Goal: Task Accomplishment & Management: Use online tool/utility

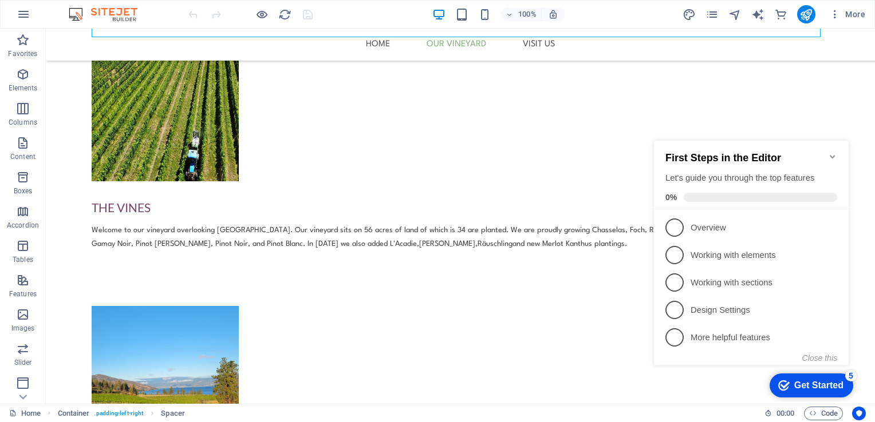
scroll to position [482, 0]
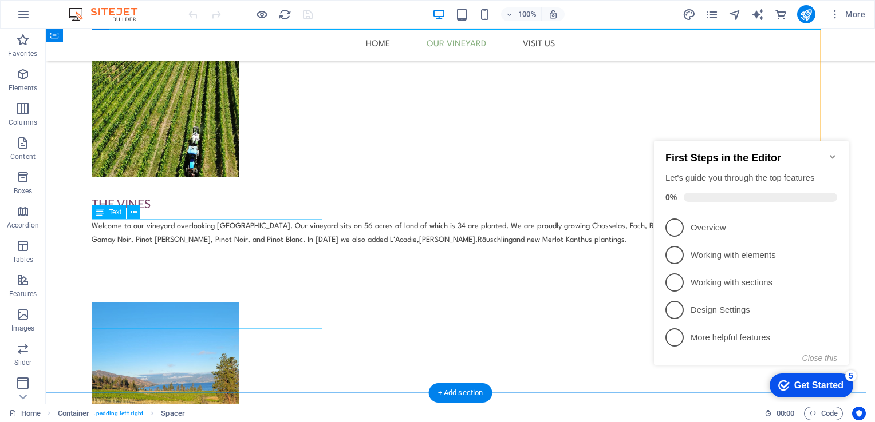
click at [166, 275] on div "Welcome to our vineyard overlooking [GEOGRAPHIC_DATA]. Our vineyard sits on 56 …" at bounding box center [460, 247] width 737 height 55
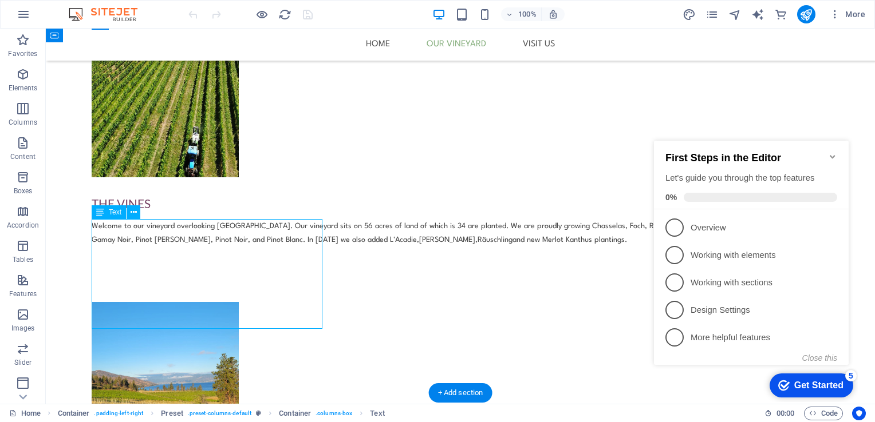
click at [166, 275] on div "Welcome to our vineyard overlooking [GEOGRAPHIC_DATA]. Our vineyard sits on 56 …" at bounding box center [460, 247] width 737 height 55
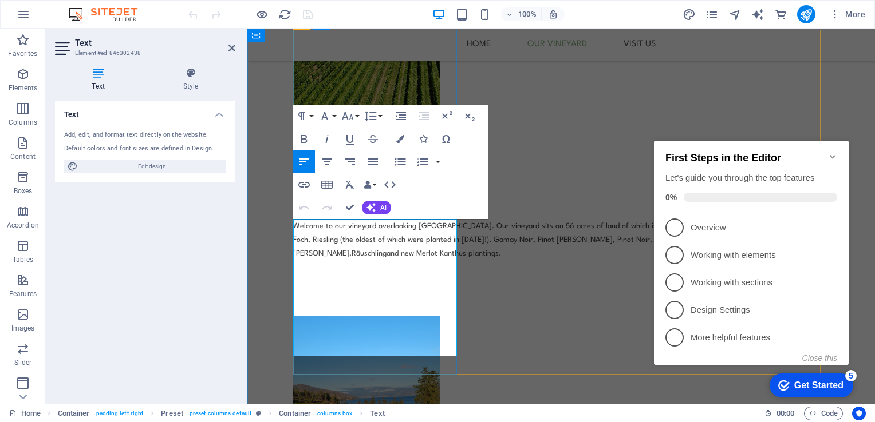
click at [402, 261] on p "Welcome to our vineyard overlooking [GEOGRAPHIC_DATA]. Our vineyard sits on 56 …" at bounding box center [561, 240] width 536 height 41
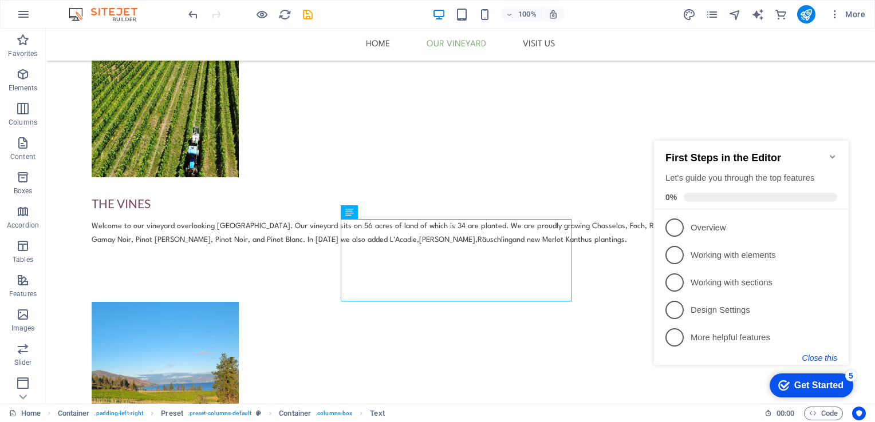
click at [827, 360] on button "Close this" at bounding box center [819, 358] width 35 height 9
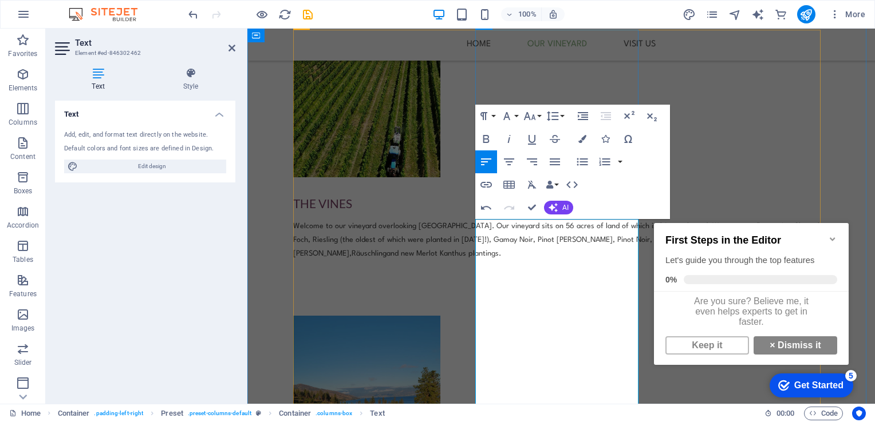
click at [510, 113] on icon "button" at bounding box center [507, 116] width 14 height 14
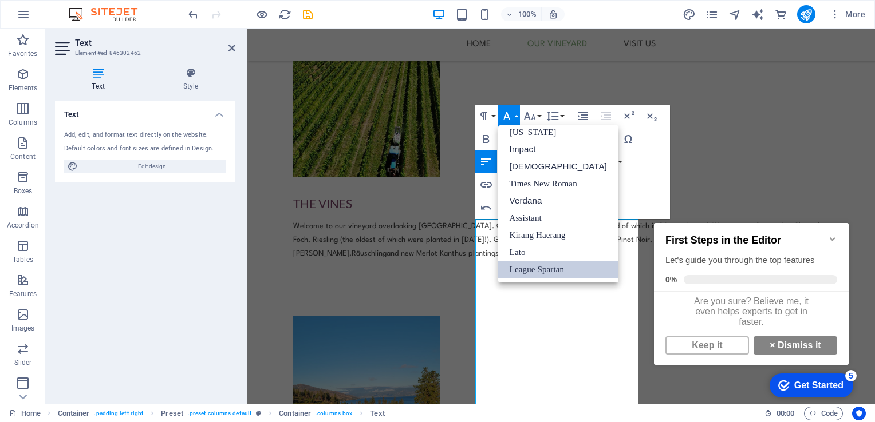
scroll to position [23, 0]
click at [541, 266] on link "League Spartan" at bounding box center [558, 270] width 120 height 17
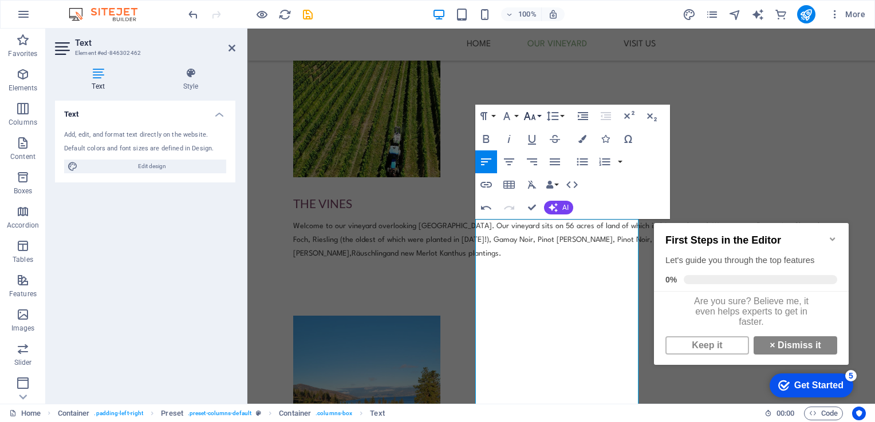
click at [530, 112] on icon "button" at bounding box center [530, 116] width 14 height 14
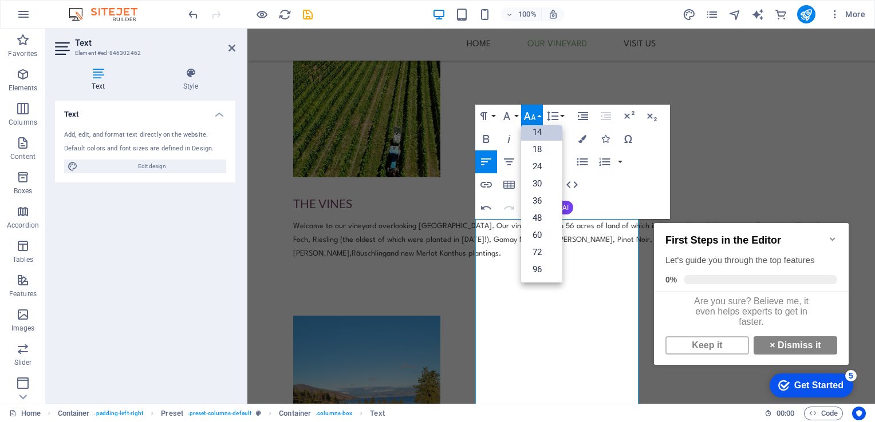
scroll to position [92, 0]
click at [540, 132] on link "14" at bounding box center [541, 132] width 41 height 17
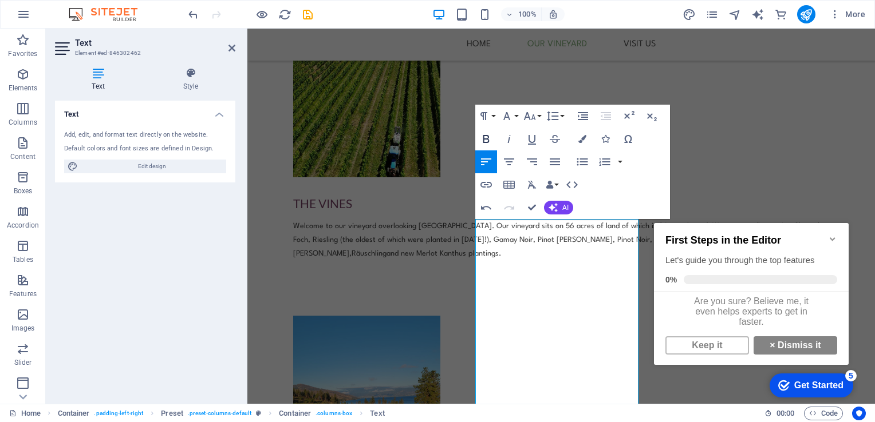
click at [488, 144] on icon "button" at bounding box center [486, 139] width 14 height 14
click at [485, 139] on icon "button" at bounding box center [486, 139] width 6 height 8
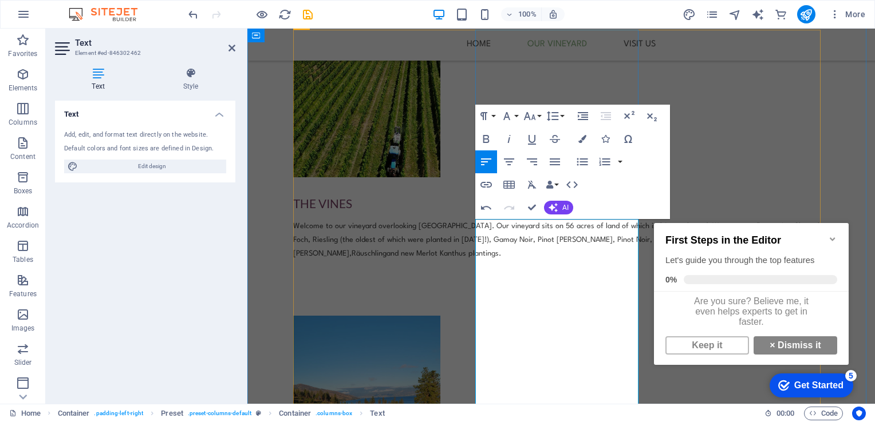
click at [586, 140] on button "Colors" at bounding box center [582, 139] width 22 height 23
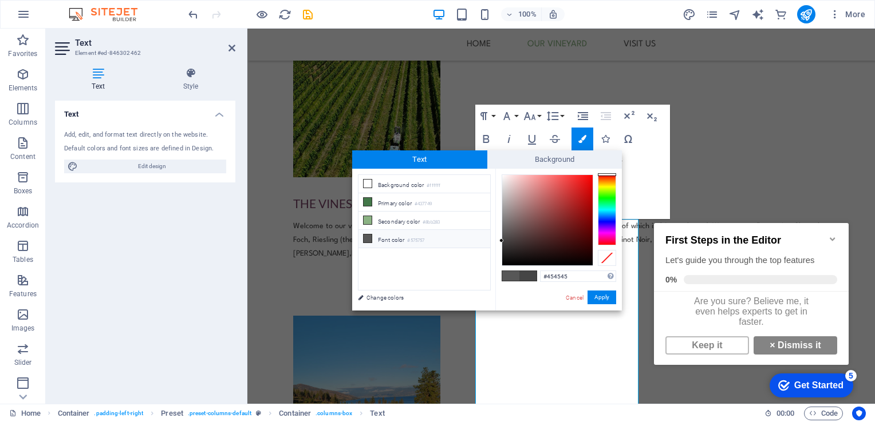
drag, startPoint x: 576, startPoint y: 279, endPoint x: 523, endPoint y: 279, distance: 52.7
click at [523, 279] on div "#454545 Supported formats #0852ed rgb(8, 82, 237) rgba(8, 82, 237, 90%) hsv(221…" at bounding box center [558, 323] width 126 height 308
copy span "[PERSON_NAME] and [PERSON_NAME] started farming in the mid 1980s with a sustain…"
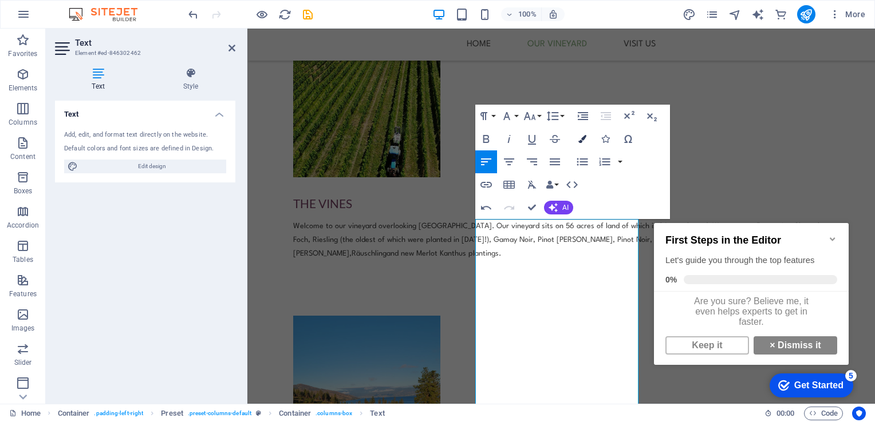
click at [583, 138] on icon "button" at bounding box center [582, 139] width 8 height 8
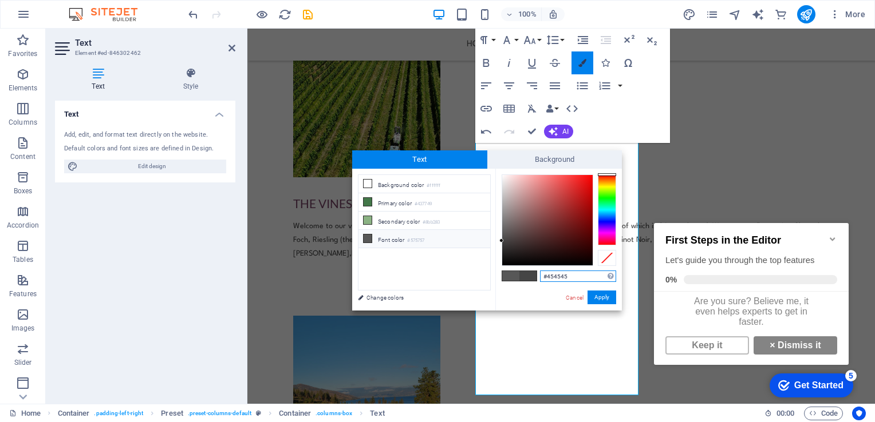
scroll to position [636, 0]
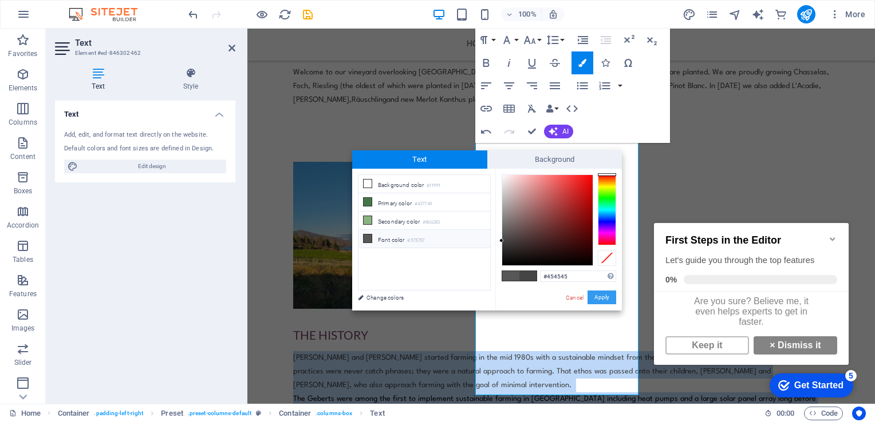
click at [598, 302] on button "Apply" at bounding box center [601, 298] width 29 height 14
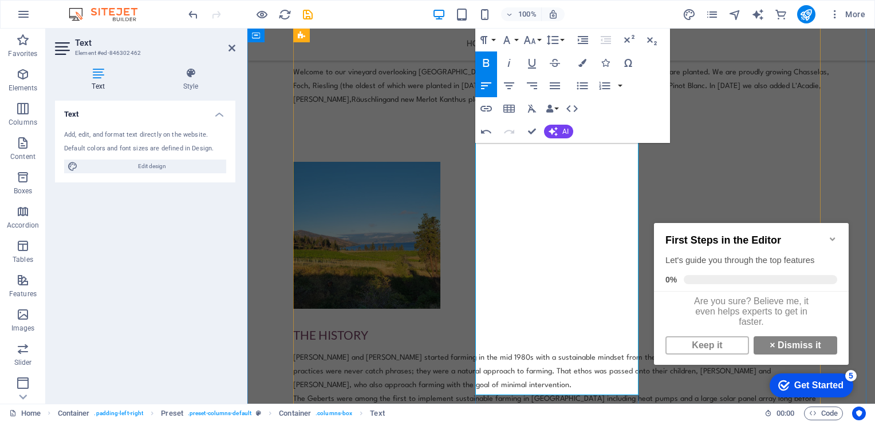
click at [538, 396] on strong "The Geberts were among the first to implement sustainable farming in [GEOGRAPHI…" at bounding box center [554, 406] width 523 height 21
drag, startPoint x: 538, startPoint y: 290, endPoint x: 616, endPoint y: 279, distance: 78.5
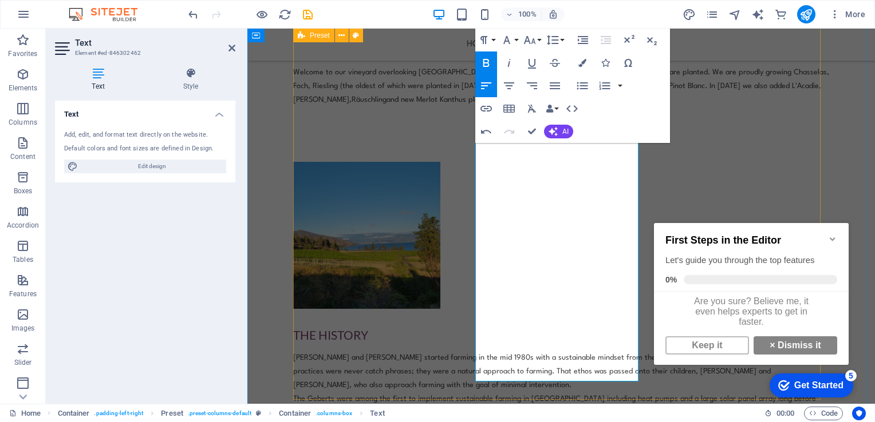
drag, startPoint x: 606, startPoint y: 375, endPoint x: 472, endPoint y: 246, distance: 186.6
click at [472, 246] on div "The Vines Welcome to our vineyard overlooking [GEOGRAPHIC_DATA]. Our vineyard s…" at bounding box center [561, 320] width 536 height 889
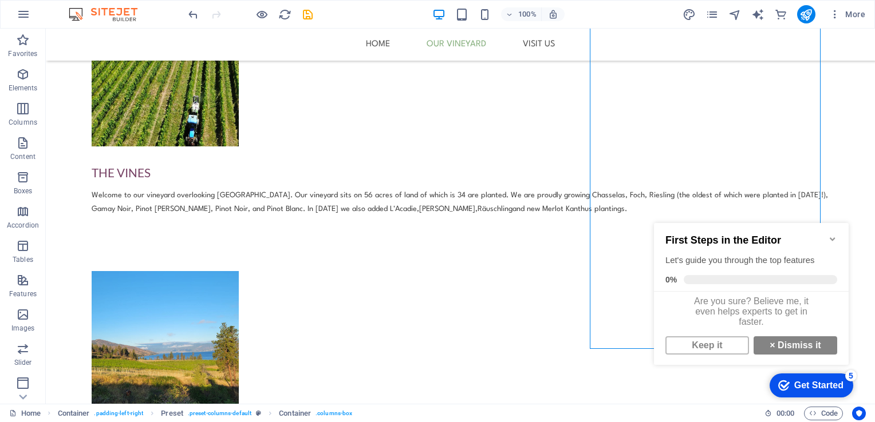
scroll to position [508, 0]
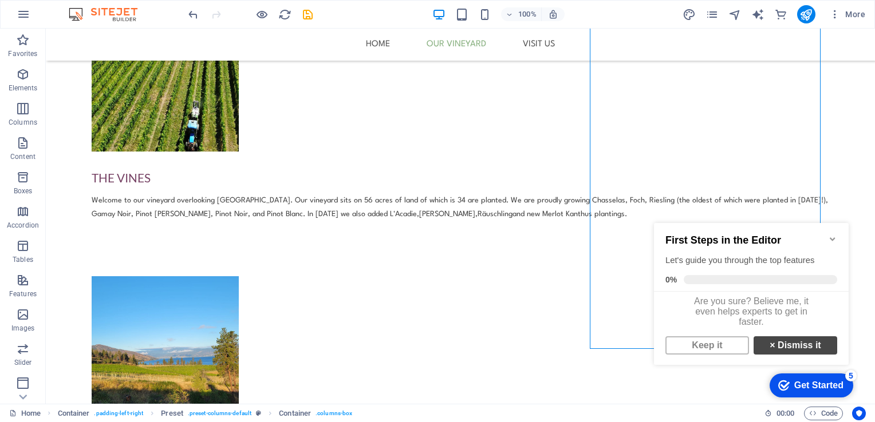
click at [800, 353] on link "× Dismiss it" at bounding box center [795, 346] width 84 height 18
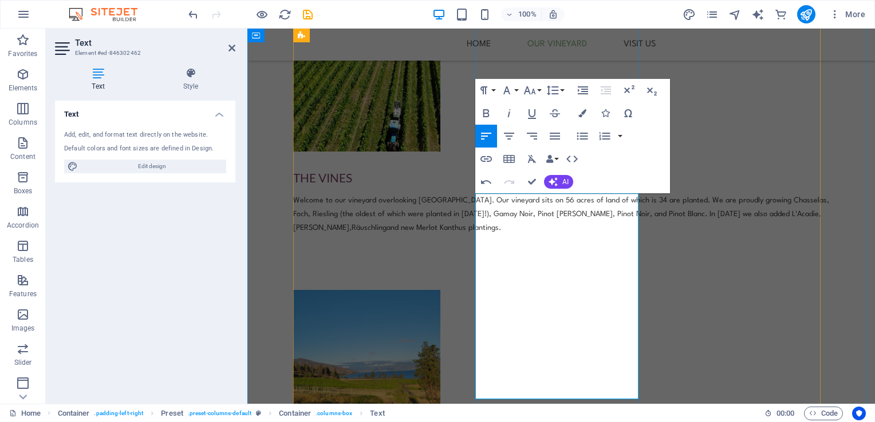
drag, startPoint x: 489, startPoint y: 227, endPoint x: 475, endPoint y: 203, distance: 27.7
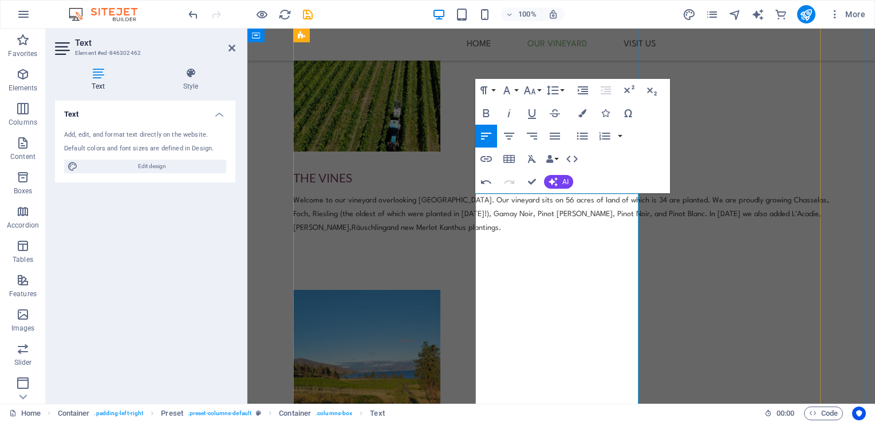
drag, startPoint x: 512, startPoint y: 281, endPoint x: 393, endPoint y: 323, distance: 126.2
click at [393, 263] on div "Welcome to our vineyard overlooking [GEOGRAPHIC_DATA]. Our vineyard sits on 56 …" at bounding box center [561, 228] width 536 height 69
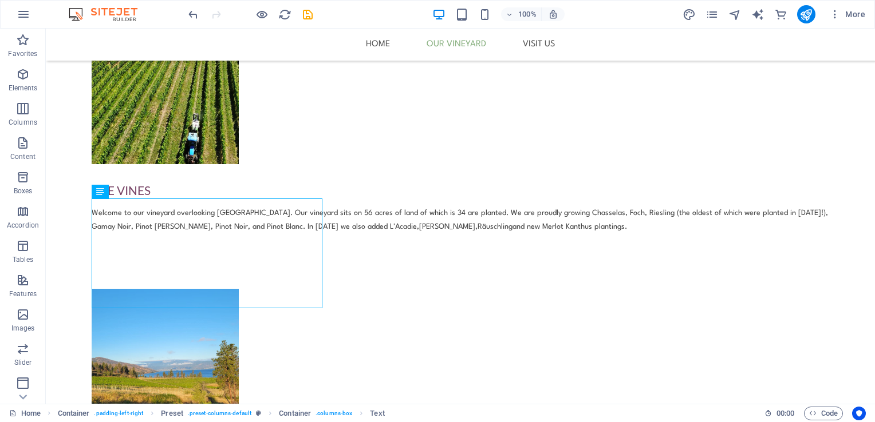
scroll to position [505, 0]
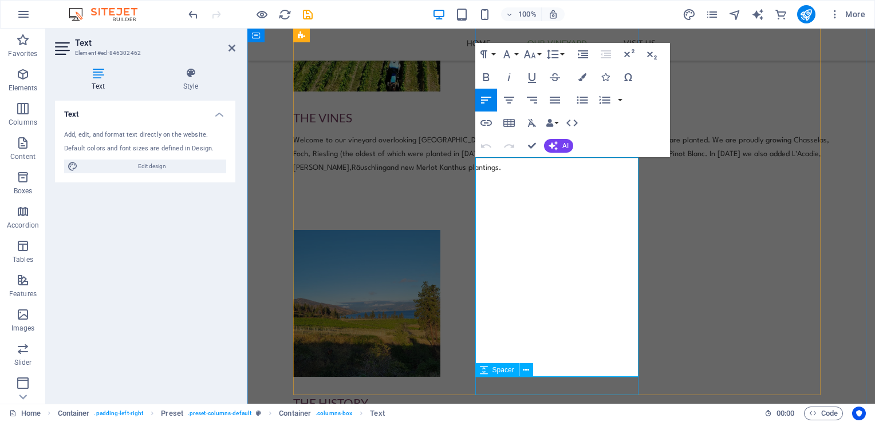
scroll to position [578, 0]
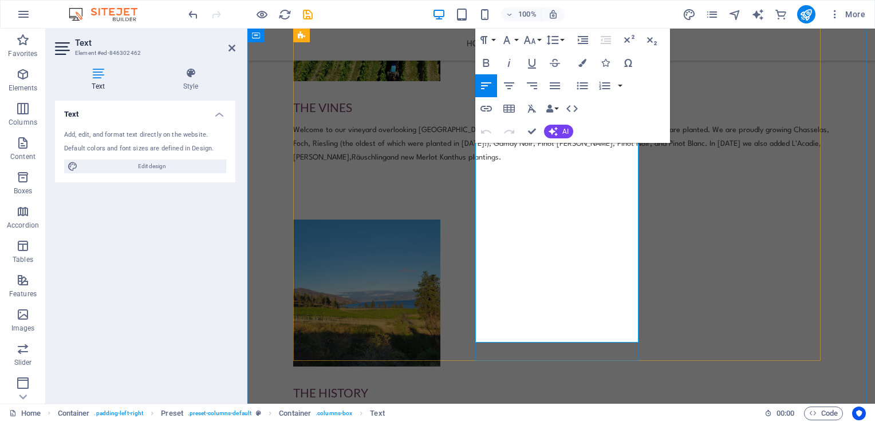
drag, startPoint x: 556, startPoint y: 271, endPoint x: 611, endPoint y: 338, distance: 87.1
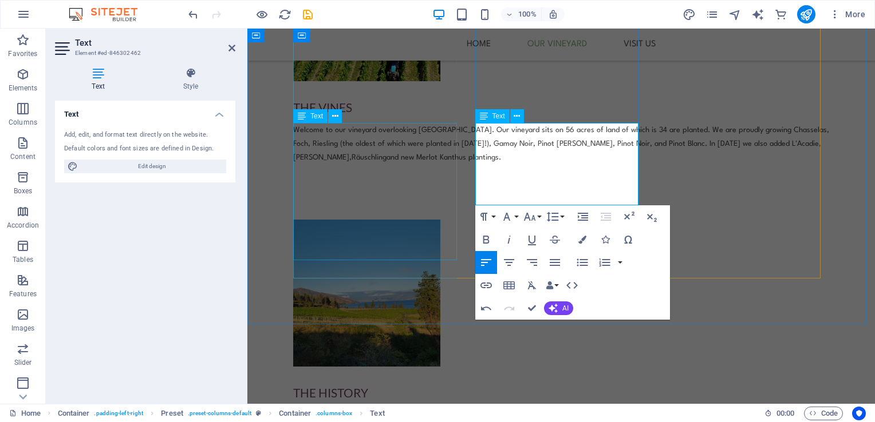
click at [393, 192] on div "Welcome to our vineyard overlooking [GEOGRAPHIC_DATA]. Our vineyard sits on 56 …" at bounding box center [561, 158] width 536 height 69
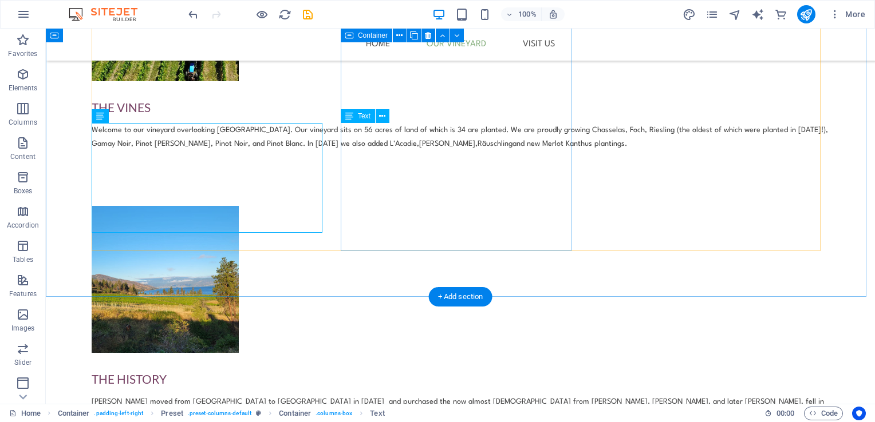
click at [397, 227] on div "The History [PERSON_NAME] moved from [GEOGRAPHIC_DATA] to [GEOGRAPHIC_DATA] in …" at bounding box center [460, 323] width 737 height 235
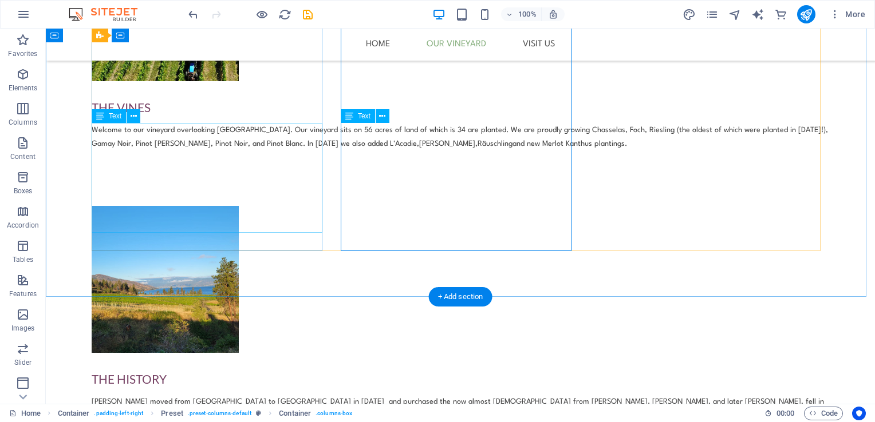
click at [165, 179] on div "Welcome to our vineyard overlooking [GEOGRAPHIC_DATA]. Our vineyard sits on 56 …" at bounding box center [460, 151] width 737 height 55
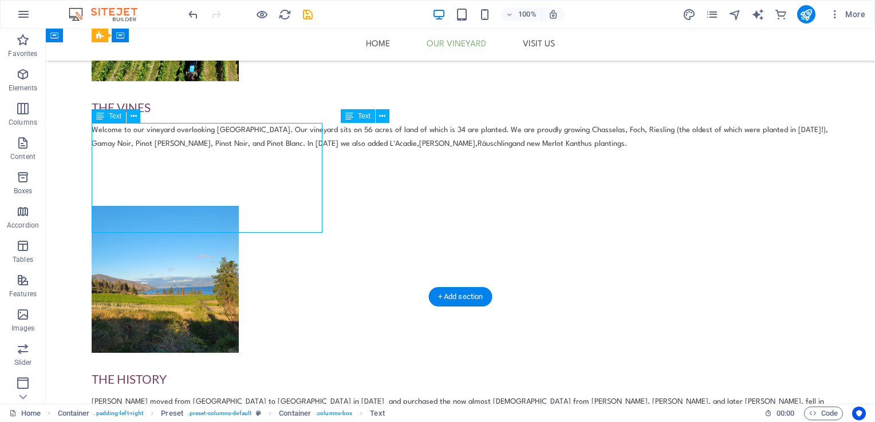
click at [165, 179] on div "Welcome to our vineyard overlooking [GEOGRAPHIC_DATA]. Our vineyard sits on 56 …" at bounding box center [460, 151] width 737 height 55
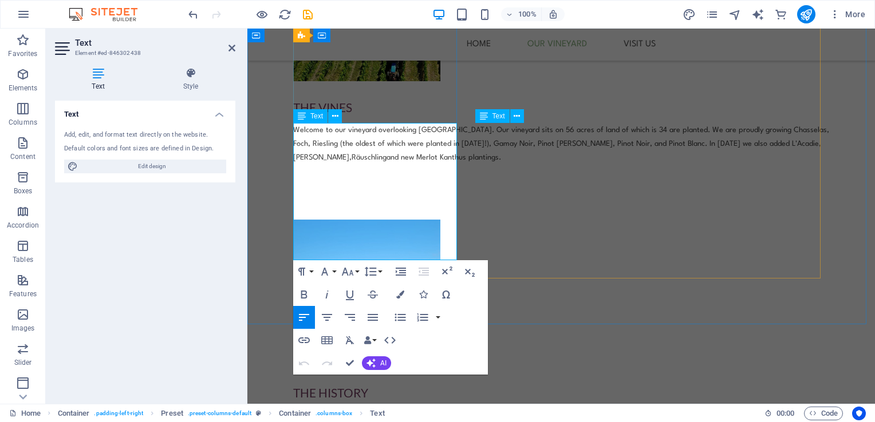
click at [401, 165] on p "Welcome to our vineyard overlooking [GEOGRAPHIC_DATA]. Our vineyard sits on 56 …" at bounding box center [561, 144] width 536 height 41
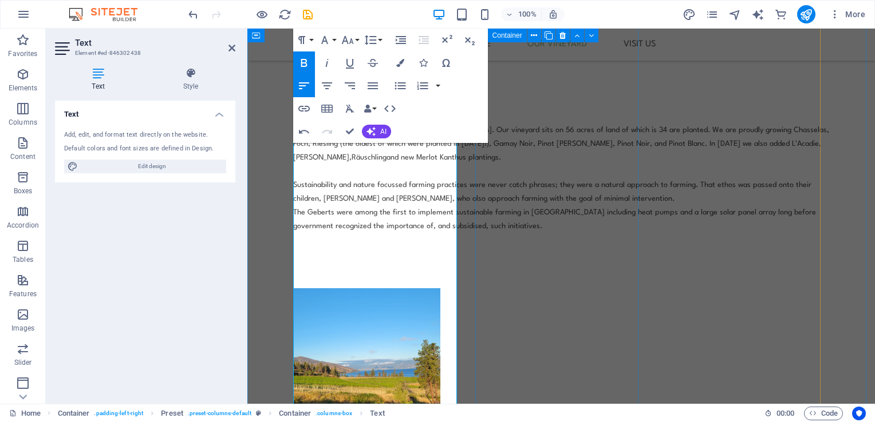
click at [491, 288] on div "The History [PERSON_NAME] moved from [GEOGRAPHIC_DATA] to [GEOGRAPHIC_DATA] in …" at bounding box center [561, 412] width 536 height 249
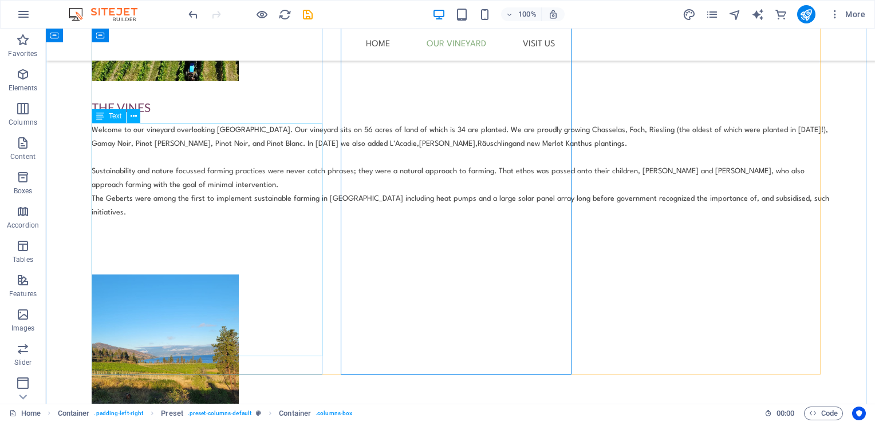
click at [207, 247] on div "Welcome to our vineyard overlooking [GEOGRAPHIC_DATA]. Our vineyard sits on 56 …" at bounding box center [460, 186] width 737 height 124
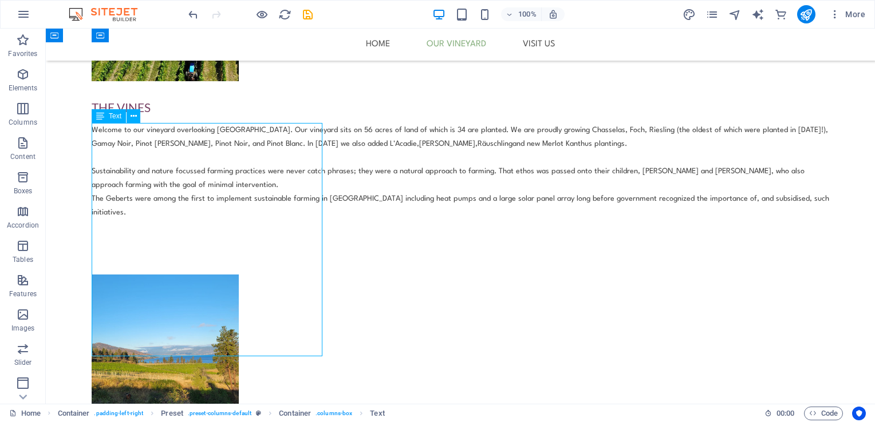
click at [207, 247] on div "Welcome to our vineyard overlooking [GEOGRAPHIC_DATA]. Our vineyard sits on 56 …" at bounding box center [460, 186] width 737 height 124
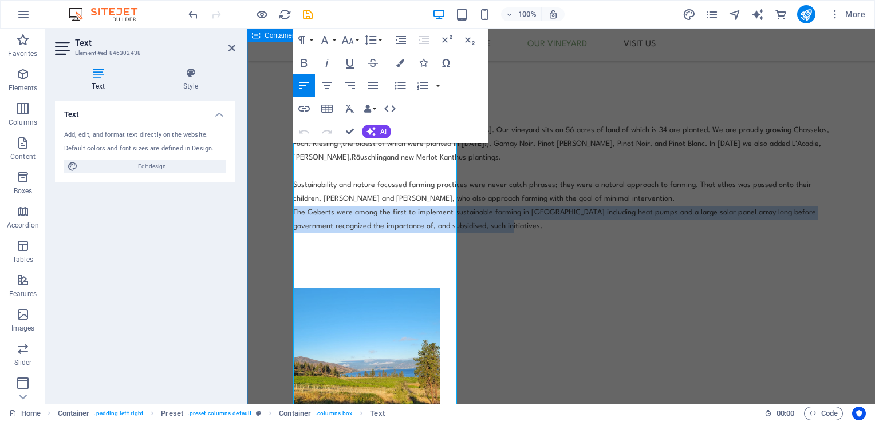
drag, startPoint x: 387, startPoint y: 391, endPoint x: 288, endPoint y: 334, distance: 114.1
click at [288, 334] on div "Our Vineyard The Vines Welcome to our vineyard overlooking [GEOGRAPHIC_DATA]. O…" at bounding box center [560, 340] width 627 height 1029
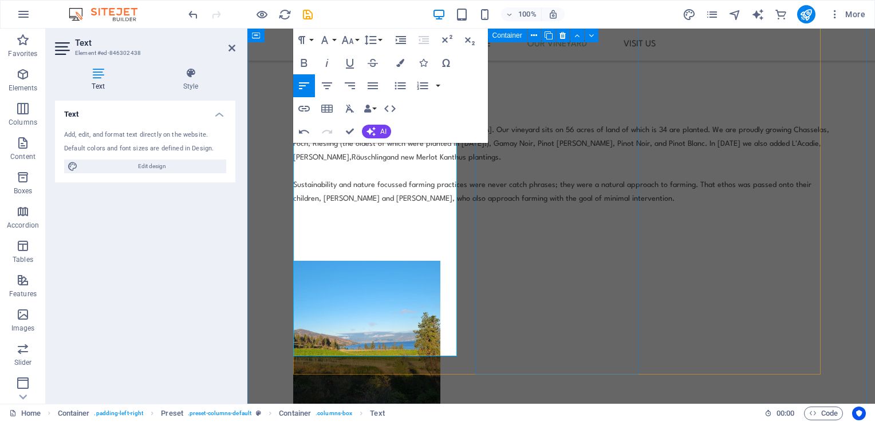
click at [548, 281] on div "The History [PERSON_NAME] moved from [GEOGRAPHIC_DATA] to [GEOGRAPHIC_DATA] in …" at bounding box center [561, 385] width 536 height 249
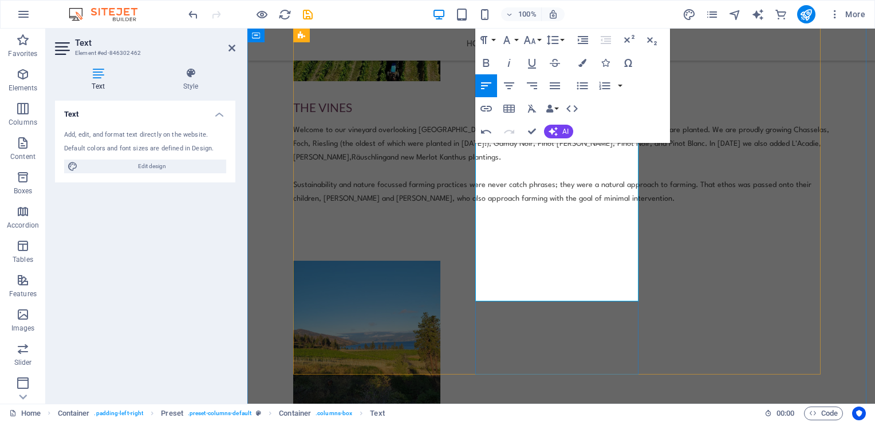
drag, startPoint x: 612, startPoint y: 280, endPoint x: 517, endPoint y: 268, distance: 95.8
drag, startPoint x: 612, startPoint y: 280, endPoint x: 530, endPoint y: 282, distance: 82.4
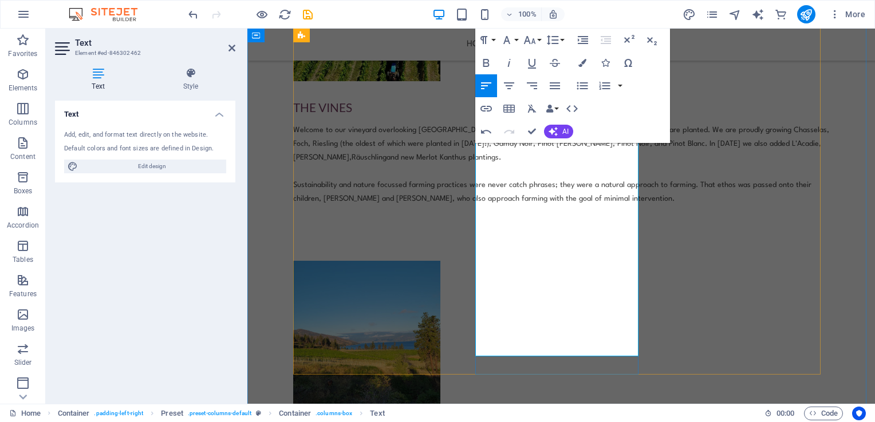
drag, startPoint x: 519, startPoint y: 335, endPoint x: 536, endPoint y: 316, distance: 26.0
drag, startPoint x: 526, startPoint y: 337, endPoint x: 536, endPoint y: 323, distance: 17.3
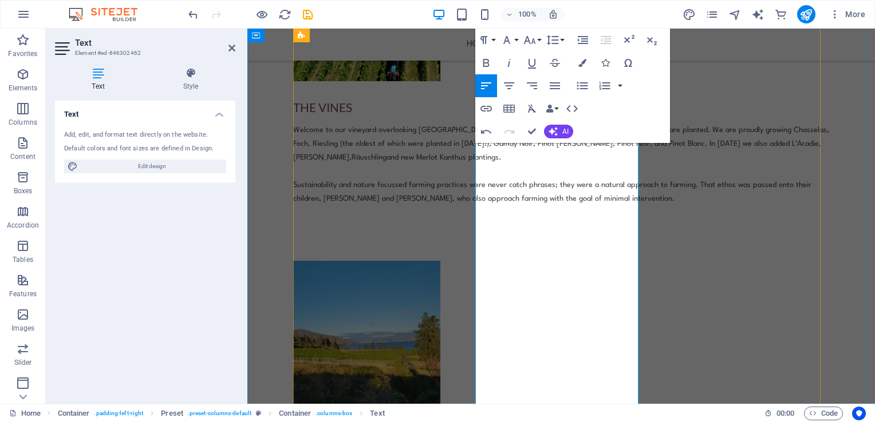
drag, startPoint x: 600, startPoint y: 335, endPoint x: 628, endPoint y: 335, distance: 28.1
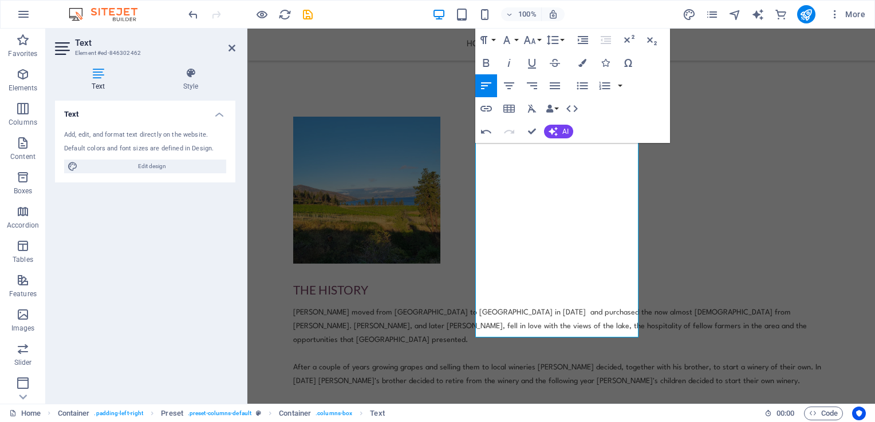
scroll to position [732, 0]
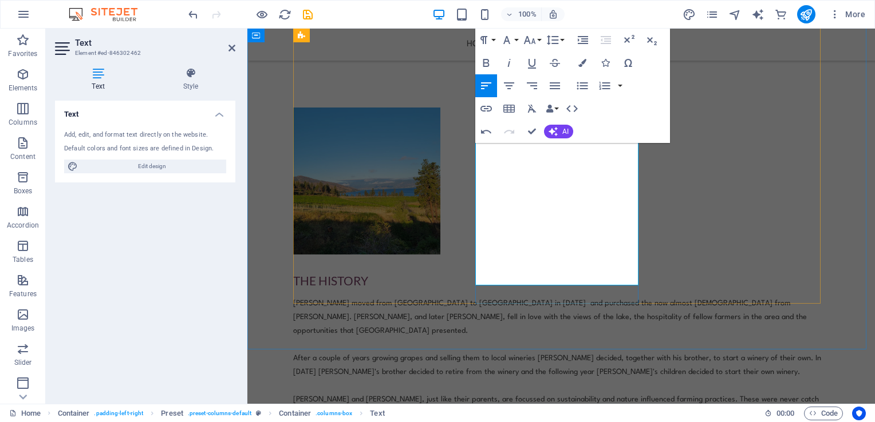
drag, startPoint x: 507, startPoint y: 374, endPoint x: 626, endPoint y: 251, distance: 171.6
click at [626, 396] on span "ustainability and nature influenced farming practices. These w ere never catch …" at bounding box center [555, 413] width 525 height 35
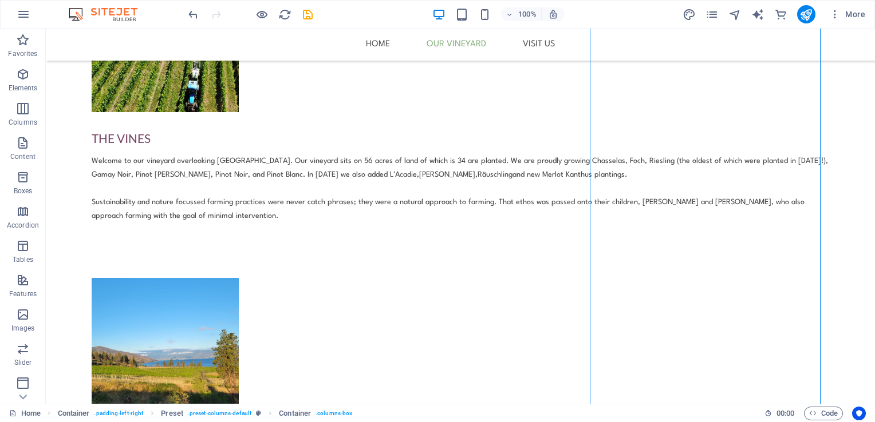
scroll to position [561, 0]
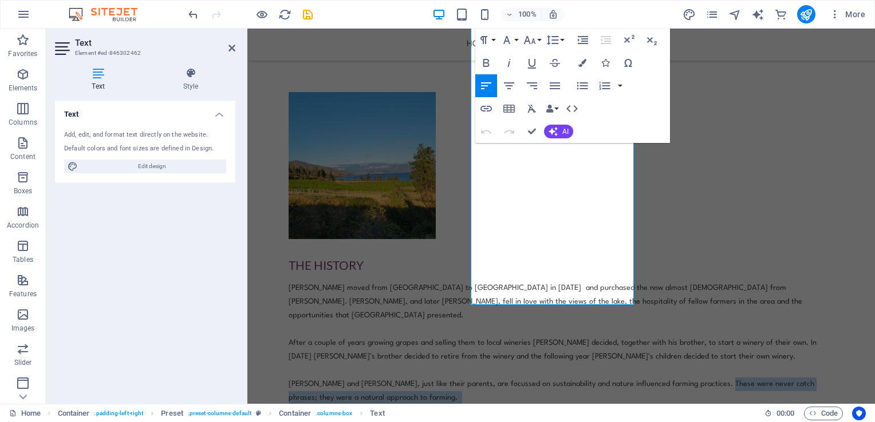
scroll to position [817, 5]
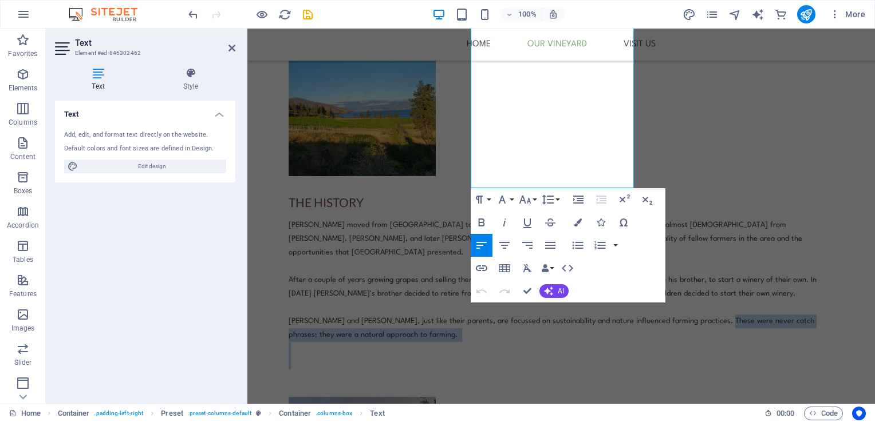
drag, startPoint x: 533, startPoint y: 363, endPoint x: 543, endPoint y: 398, distance: 36.4
click at [543, 398] on html "Skip to main content Home Our Vineyard Visit us Our Vineyard The Vines Welcome …" at bounding box center [556, 264] width 627 height 2091
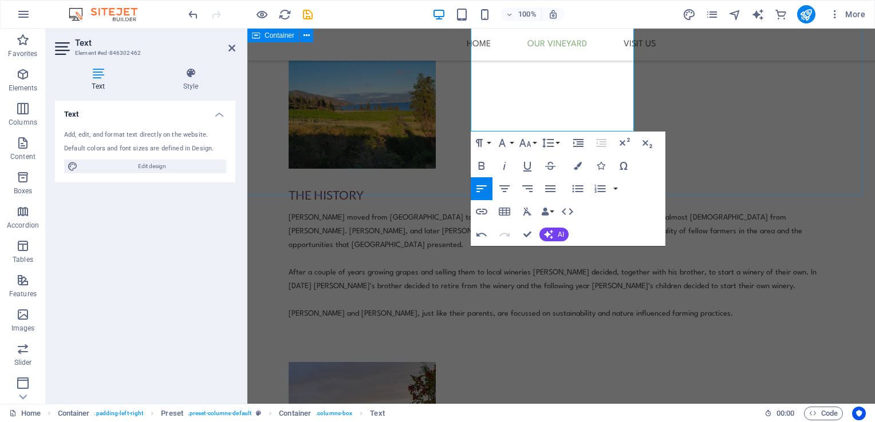
click at [341, 171] on div "Our Vineyard The Vines Welcome to our vineyard overlooking [GEOGRAPHIC_DATA]. O…" at bounding box center [556, 129] width 627 height 1084
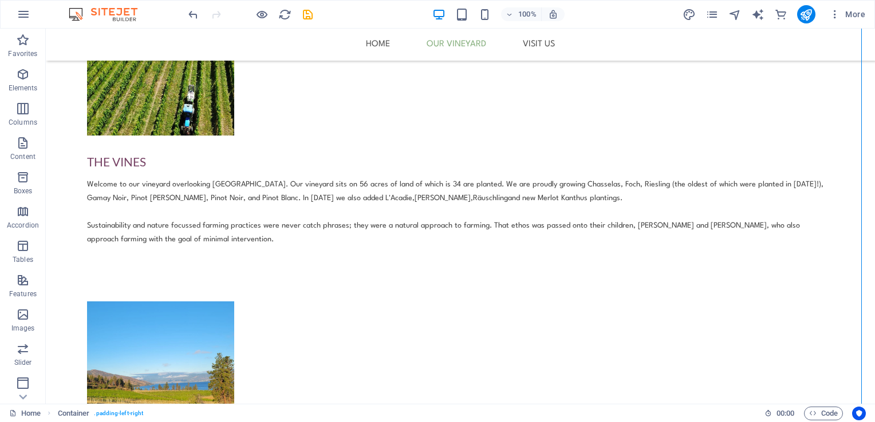
scroll to position [521, 5]
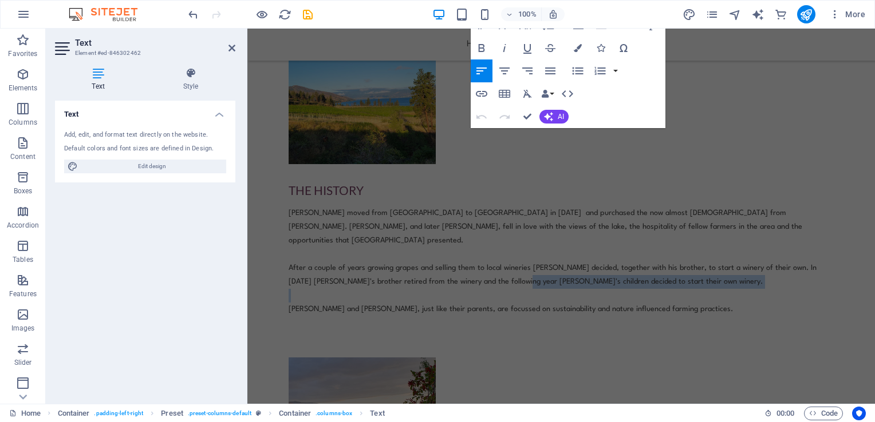
scroll to position [817, 5]
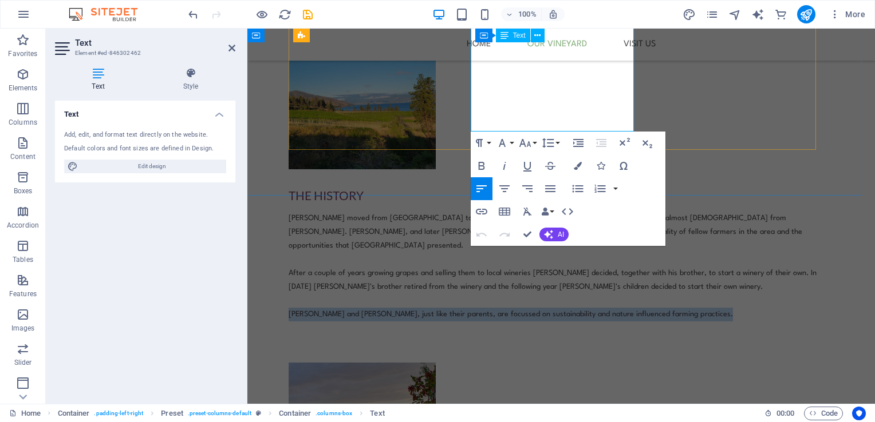
drag, startPoint x: 472, startPoint y: 378, endPoint x: 591, endPoint y: 113, distance: 290.0
click at [591, 308] on p "[PERSON_NAME] and [PERSON_NAME], just like their parents, are focussed on s ust…" at bounding box center [556, 315] width 536 height 14
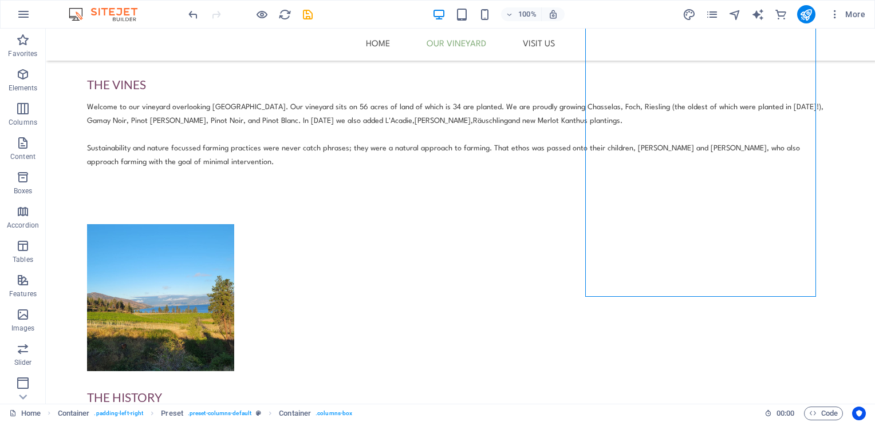
scroll to position [541, 5]
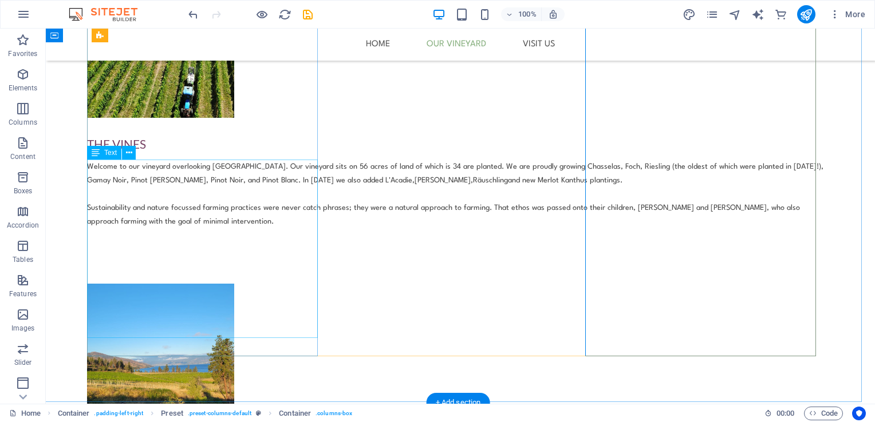
click at [185, 256] on div "Welcome to our vineyard overlooking [GEOGRAPHIC_DATA]. Our vineyard sits on 56 …" at bounding box center [455, 208] width 737 height 96
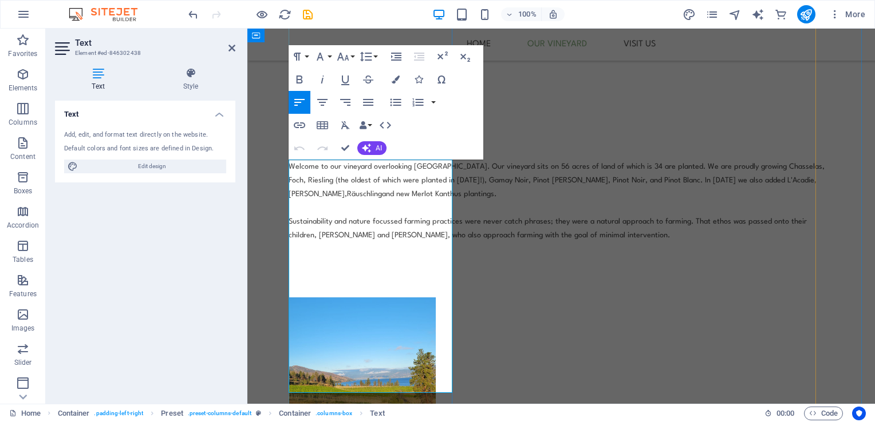
click at [373, 239] on span "Sustainability and nature focussed farming practices were never catch phrases; …" at bounding box center [547, 228] width 518 height 21
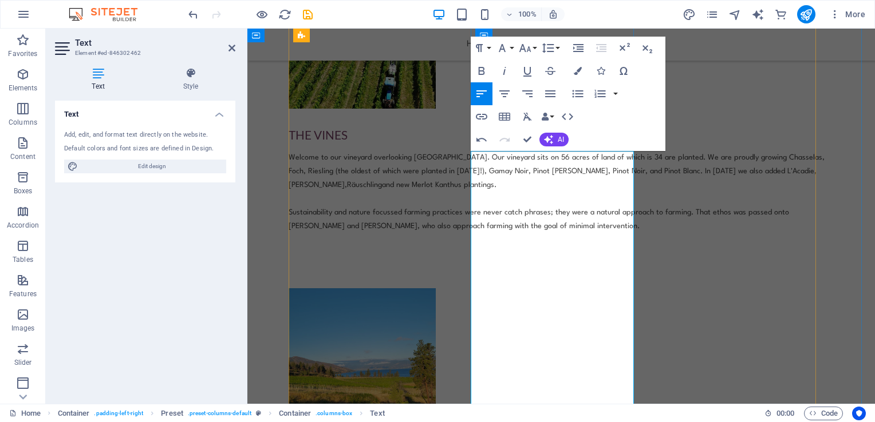
scroll to position [564, 5]
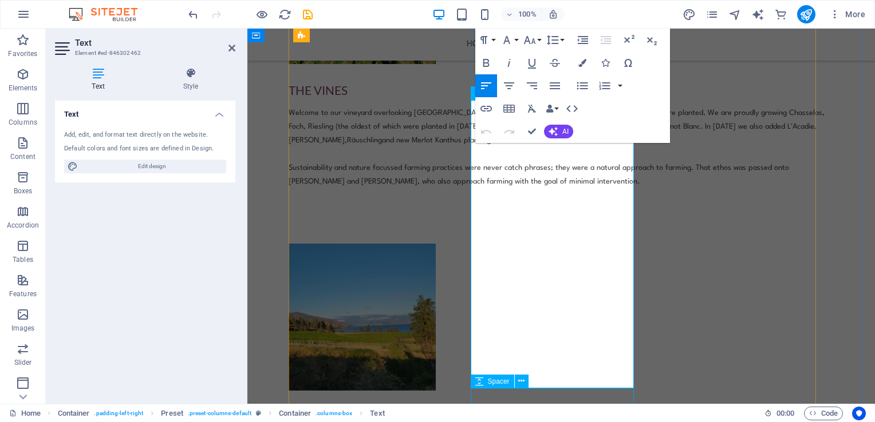
scroll to position [602, 5]
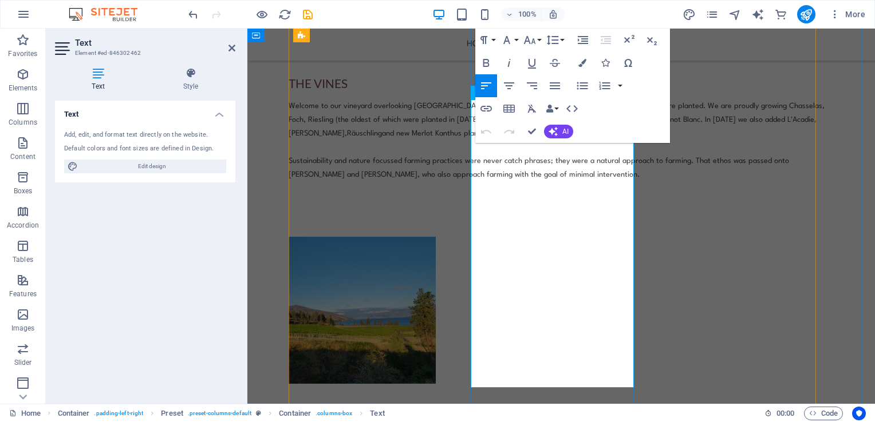
drag, startPoint x: 581, startPoint y: 390, endPoint x: 509, endPoint y: 351, distance: 82.0
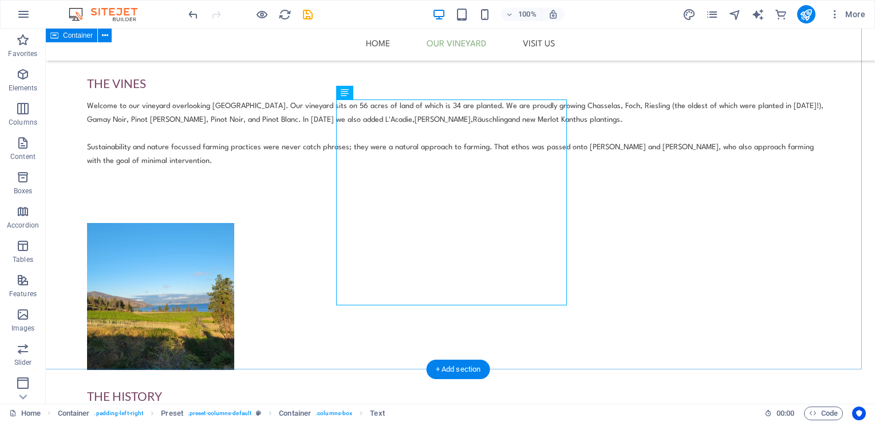
click at [844, 195] on div "Our Vineyard The Vines Welcome to our vineyard overlooking [GEOGRAPHIC_DATA]. O…" at bounding box center [455, 358] width 829 height 1112
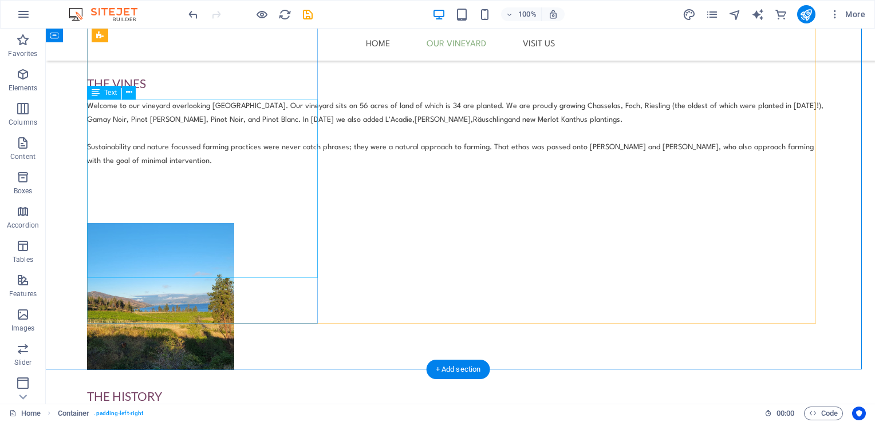
click at [189, 196] on div "Welcome to our vineyard overlooking [GEOGRAPHIC_DATA]. Our vineyard sits on 56 …" at bounding box center [455, 148] width 737 height 96
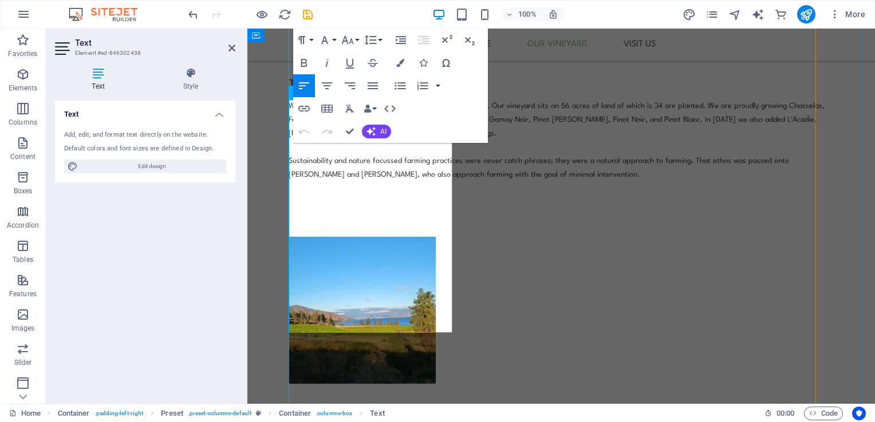
click at [347, 137] on span "[PERSON_NAME]," at bounding box center [317, 133] width 58 height 7
click at [322, 124] on span "[GEOGRAPHIC_DATA]. Our vineyard sits on 56 acres of land of which is 34 are pla…" at bounding box center [556, 112] width 536 height 21
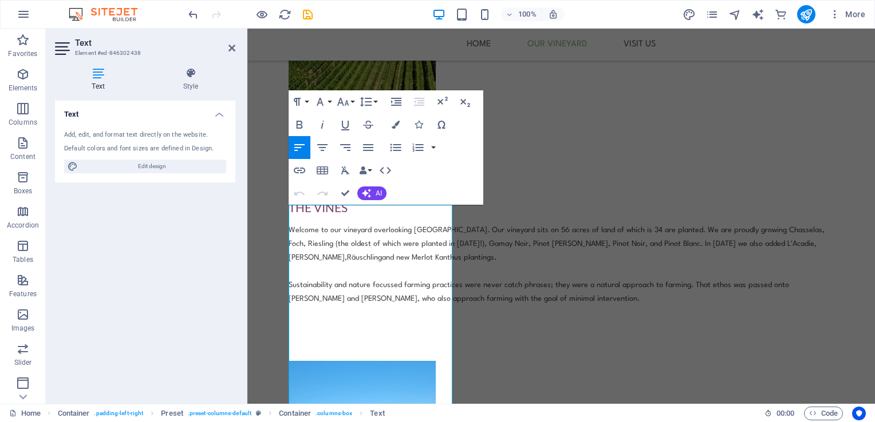
scroll to position [454, 5]
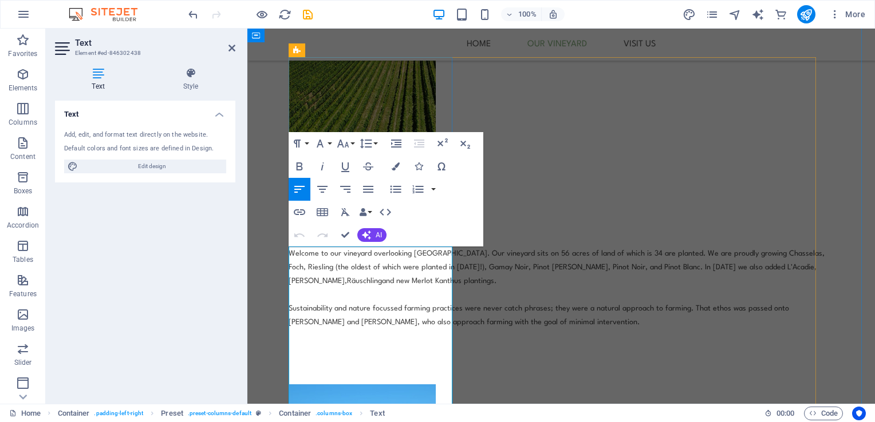
click at [351, 271] on span "[GEOGRAPHIC_DATA]. Our vineyard sits on 56 acres of land of which is 34 are pla…" at bounding box center [556, 260] width 536 height 21
click at [307, 268] on span "[GEOGRAPHIC_DATA]. Our vineyard sits on 56 acres of land of which is 34 are pla…" at bounding box center [556, 260] width 536 height 21
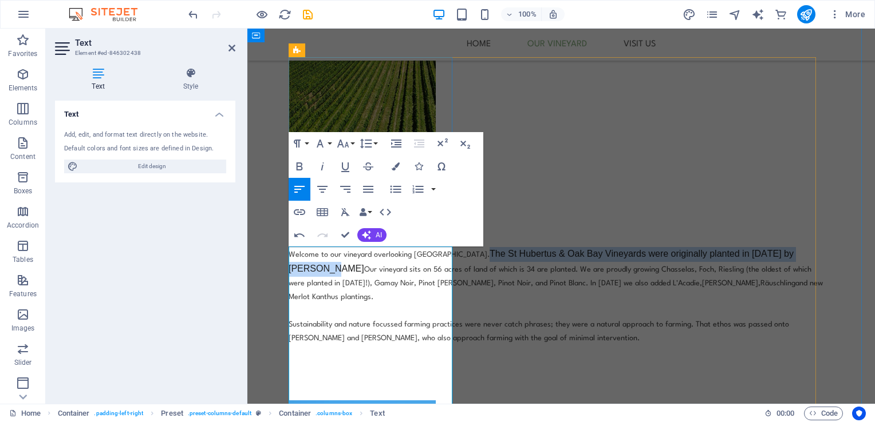
drag, startPoint x: 377, startPoint y: 296, endPoint x: 310, endPoint y: 266, distance: 73.0
click at [310, 266] on span "[GEOGRAPHIC_DATA]. The [GEOGRAPHIC_DATA] were originally planted in [DATE] by […" at bounding box center [549, 269] width 523 height 36
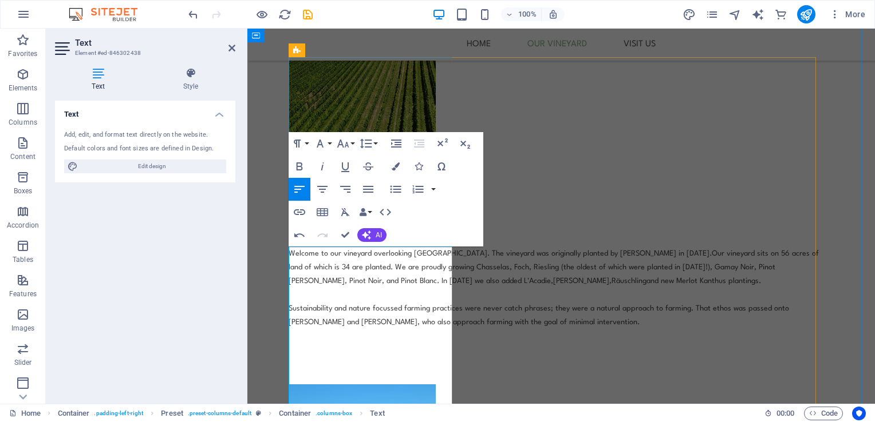
click at [306, 277] on span "[GEOGRAPHIC_DATA]. The vineyard was originally planted by [PERSON_NAME] in [DAT…" at bounding box center [553, 268] width 530 height 36
click at [441, 268] on span "[GEOGRAPHIC_DATA]. The vineyard was originally planted by [PERSON_NAME] in [DAT…" at bounding box center [553, 267] width 530 height 35
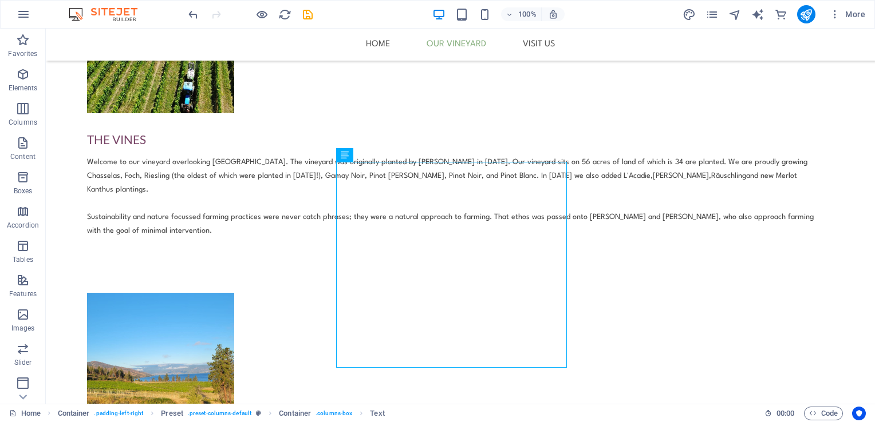
scroll to position [552, 5]
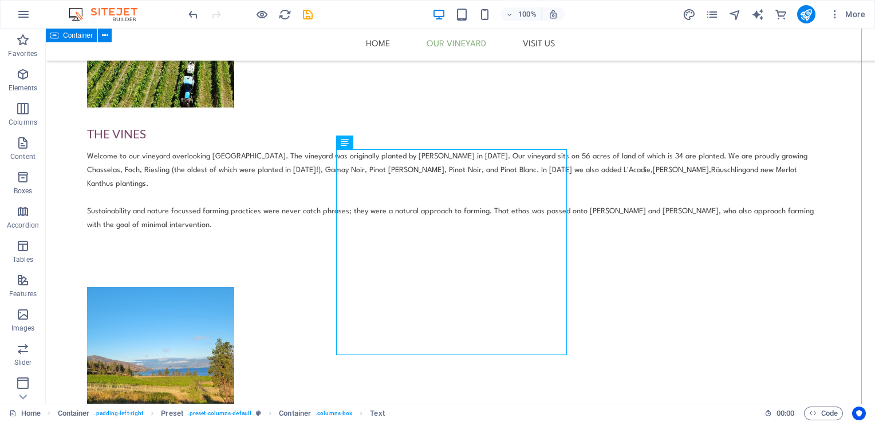
click at [832, 296] on div "Our Vineyard The Vines Welcome to our vineyard overlooking [GEOGRAPHIC_DATA]. T…" at bounding box center [455, 414] width 829 height 1125
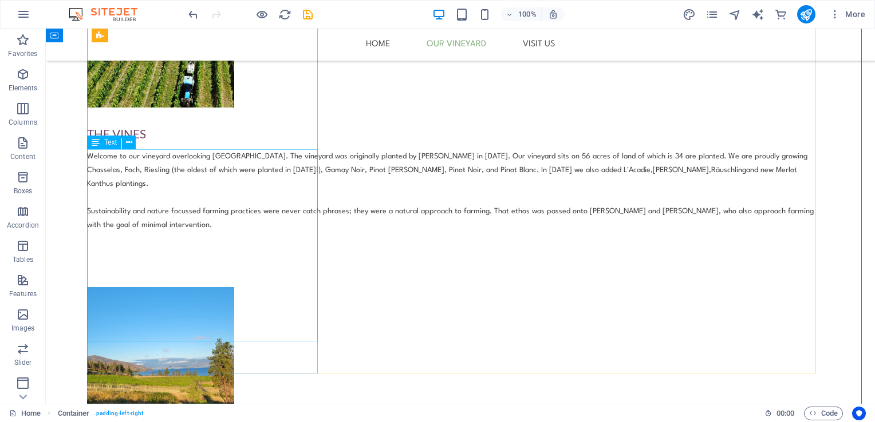
click at [219, 226] on div "Welcome to our vineyard overlooking [GEOGRAPHIC_DATA]. The vineyard was origina…" at bounding box center [455, 205] width 737 height 110
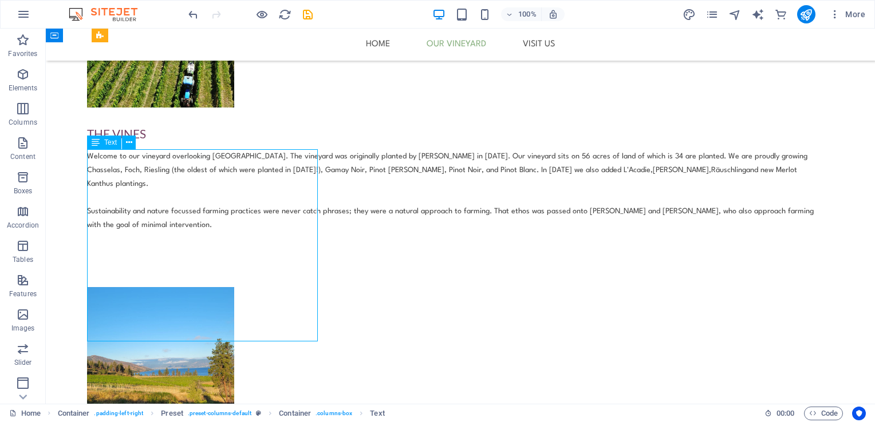
click at [219, 226] on div "Welcome to our vineyard overlooking [GEOGRAPHIC_DATA]. The vineyard was origina…" at bounding box center [455, 205] width 737 height 110
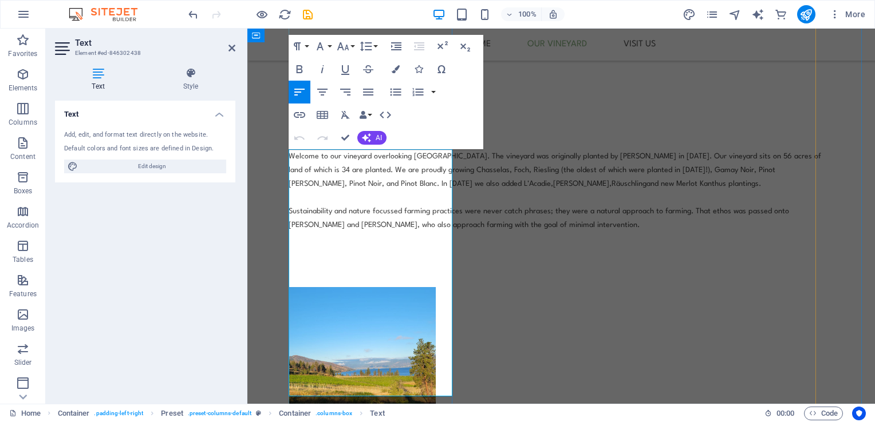
click at [553, 188] on span "[PERSON_NAME]," at bounding box center [582, 183] width 58 height 7
drag, startPoint x: 358, startPoint y: 251, endPoint x: 398, endPoint y: 252, distance: 40.1
click at [398, 188] on span "[GEOGRAPHIC_DATA]. The vineyard was originally planted by [PERSON_NAME] in [DAT…" at bounding box center [554, 170] width 532 height 36
click at [555, 188] on span "Räuschling" at bounding box center [572, 183] width 35 height 7
click at [555, 188] on span "Räuschling, Heida, Lemberger," at bounding box center [615, 183] width 121 height 7
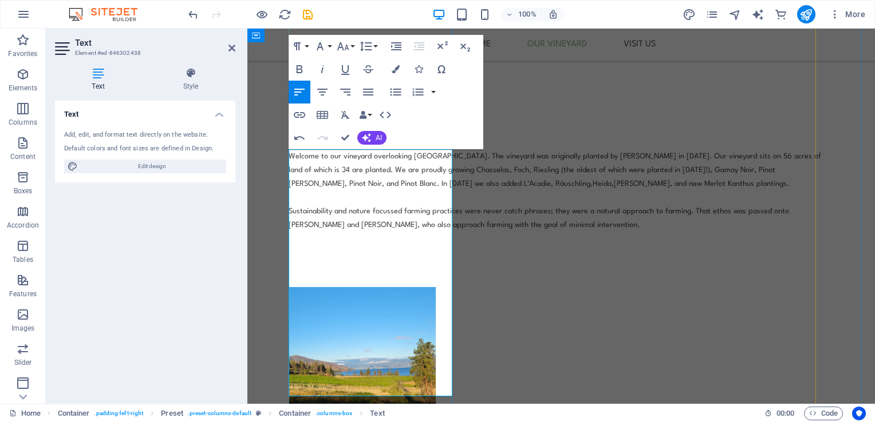
click at [674, 188] on span "and new Merlot Kanthus plantings." at bounding box center [731, 183] width 114 height 7
click at [337, 232] on p "Sustainability and nature focussed farming practices were never catch phrases; …" at bounding box center [556, 218] width 536 height 27
click at [373, 188] on span "[GEOGRAPHIC_DATA]. The vineyard was originally planted by [PERSON_NAME] in [DAT…" at bounding box center [554, 170] width 532 height 35
click at [366, 188] on span "[GEOGRAPHIC_DATA]. The vineyard was originally planted by [PERSON_NAME] in [DAT…" at bounding box center [554, 170] width 532 height 35
click at [347, 229] on span "Sustainability and nature focussed farming practices were never catch phrases; …" at bounding box center [538, 218] width 500 height 21
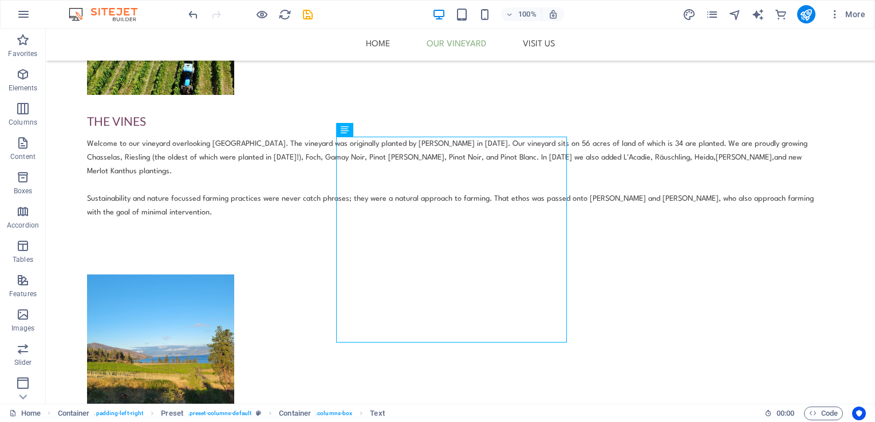
scroll to position [568, 5]
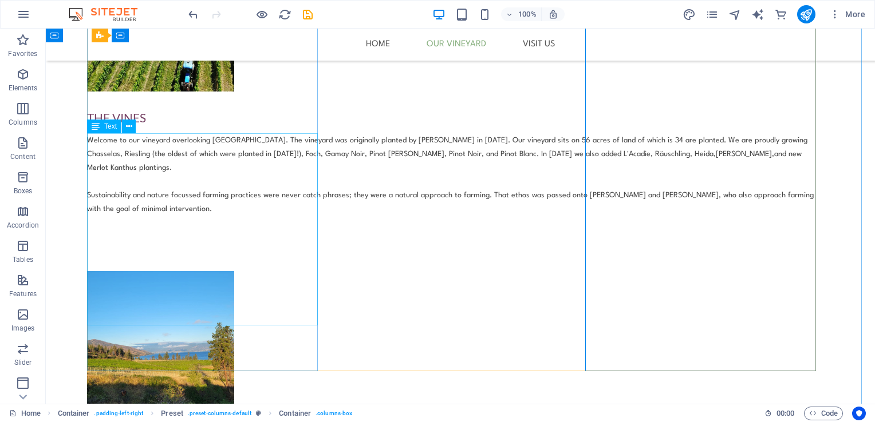
click at [211, 244] on div "Welcome to our vineyard overlooking [GEOGRAPHIC_DATA]. The vineyard was origina…" at bounding box center [455, 189] width 737 height 110
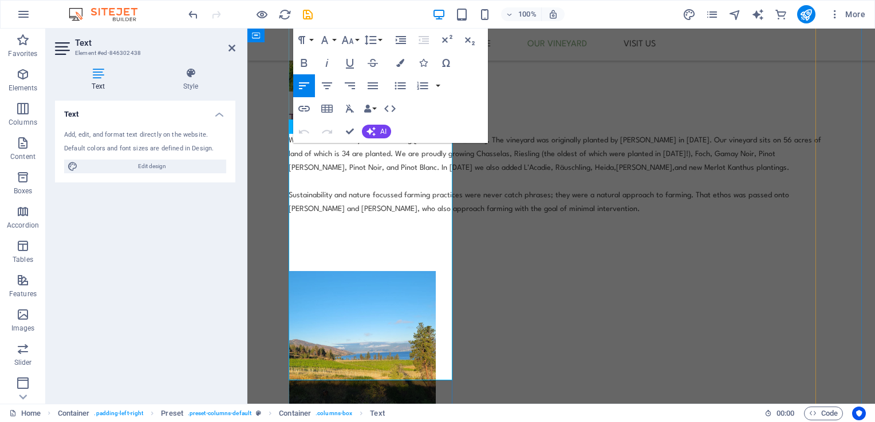
click at [341, 216] on p "Sustainability and nature focussed farming practices were never catch phrases; …" at bounding box center [556, 202] width 536 height 27
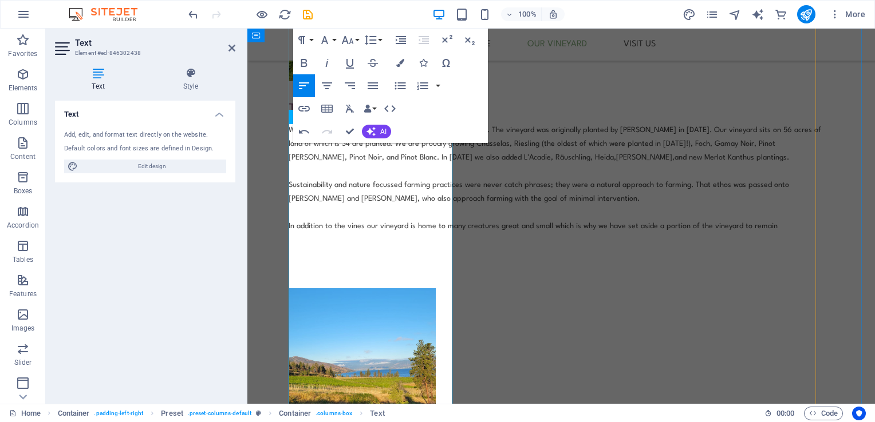
scroll to position [592, 5]
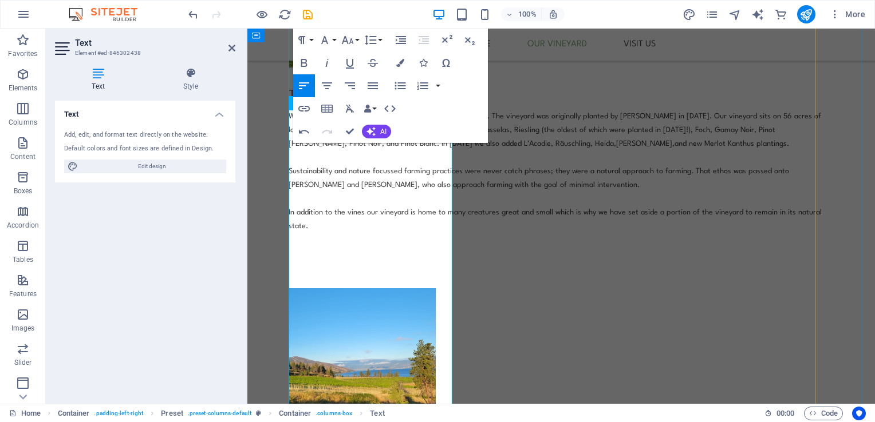
click at [393, 230] on span "In addition to the vines our vineyard is home to many creatures great and small…" at bounding box center [554, 219] width 533 height 21
click at [444, 230] on span "In addition to the vines our vineyard is home to many creatures great and small…" at bounding box center [555, 219] width 535 height 21
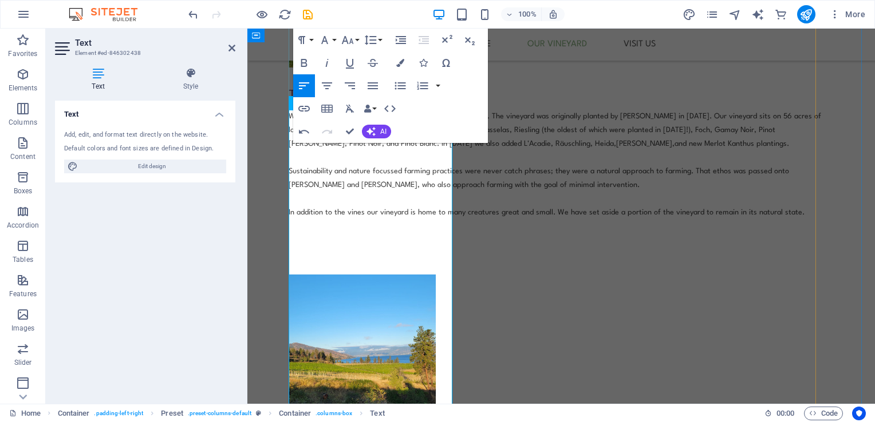
click at [338, 220] on p "In addition to the vines our vineyard is home to many creatures great and small…" at bounding box center [556, 213] width 536 height 14
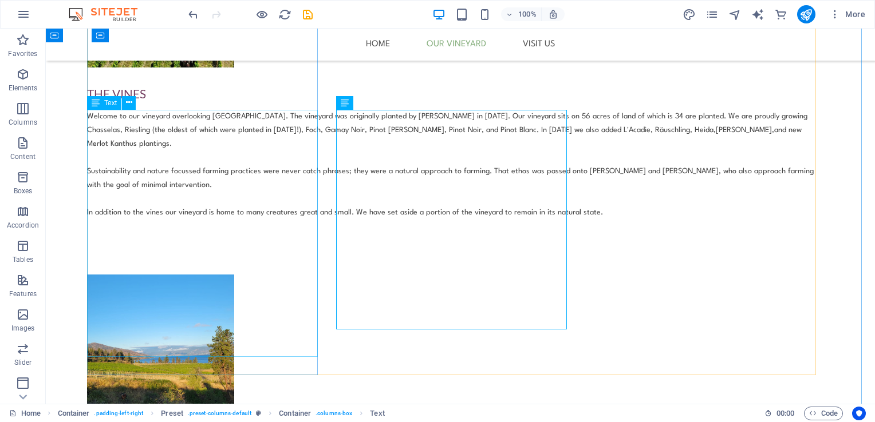
click at [181, 247] on div "Welcome to our vineyard overlooking [GEOGRAPHIC_DATA]. The vineyard was origina…" at bounding box center [455, 178] width 737 height 137
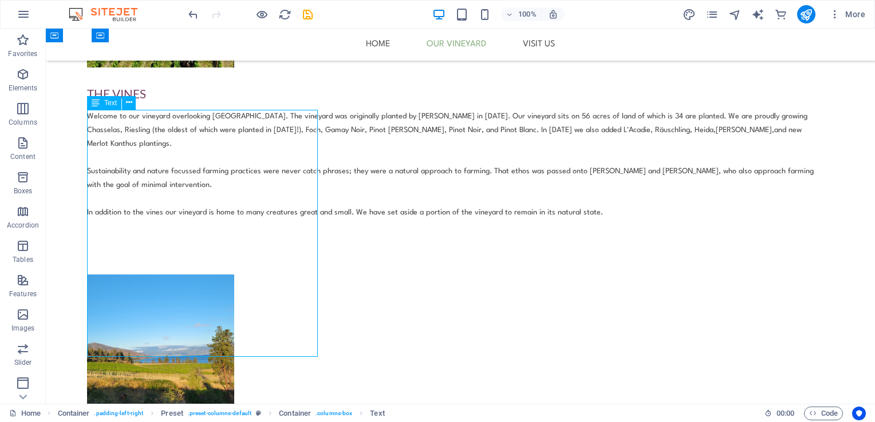
click at [181, 247] on div "Welcome to our vineyard overlooking [GEOGRAPHIC_DATA]. The vineyard was origina…" at bounding box center [455, 178] width 737 height 137
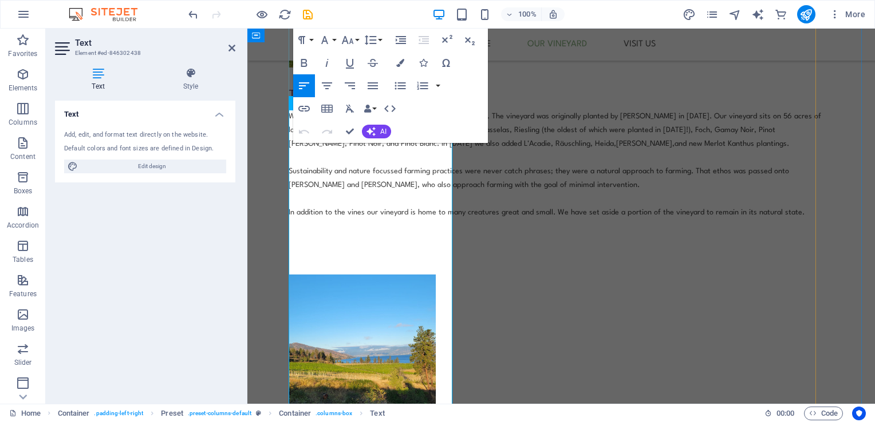
click at [346, 192] on p "Sustainability and nature focussed farming practices were never catch phrases; …" at bounding box center [556, 178] width 536 height 27
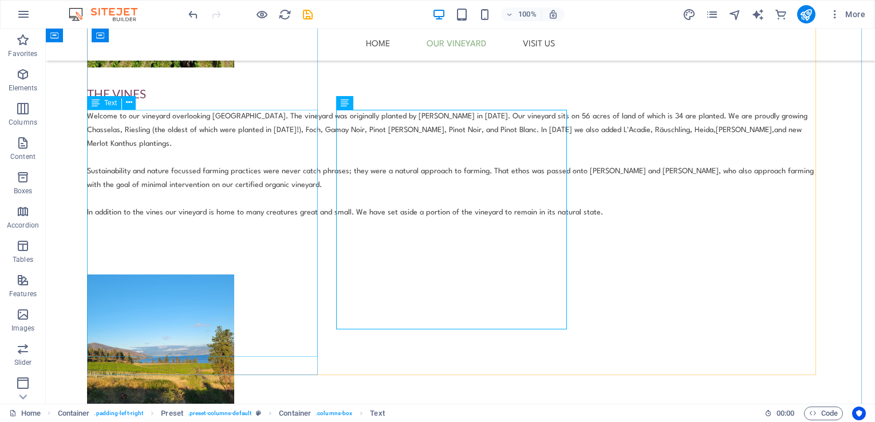
click at [129, 247] on div "Welcome to our vineyard overlooking [GEOGRAPHIC_DATA]. The vineyard was origina…" at bounding box center [455, 178] width 737 height 137
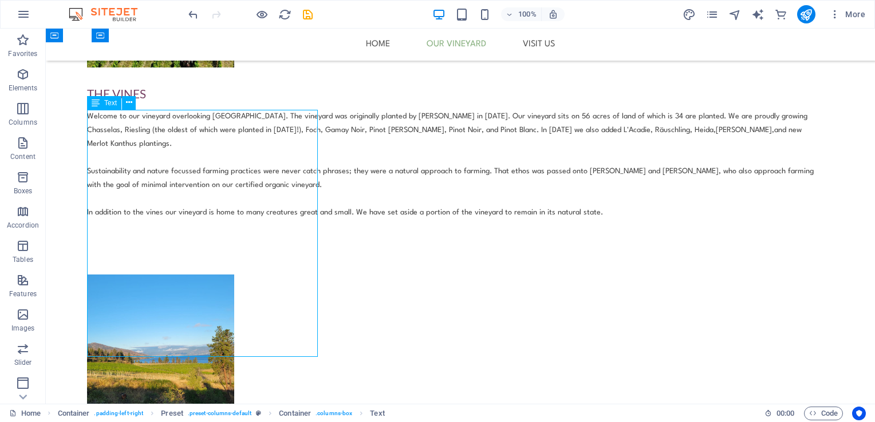
click at [129, 247] on div "Welcome to our vineyard overlooking [GEOGRAPHIC_DATA]. The vineyard was origina…" at bounding box center [455, 178] width 737 height 137
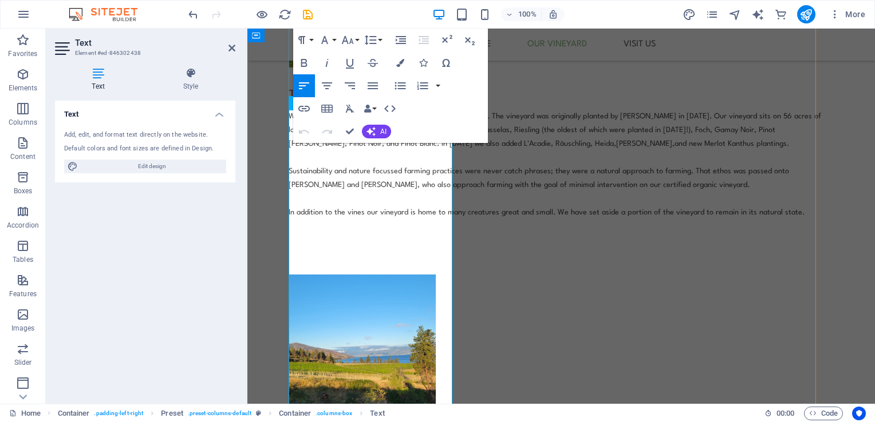
click at [330, 216] on span "In addition to the vines our vineyard is home to many creatures great and small…" at bounding box center [546, 212] width 516 height 7
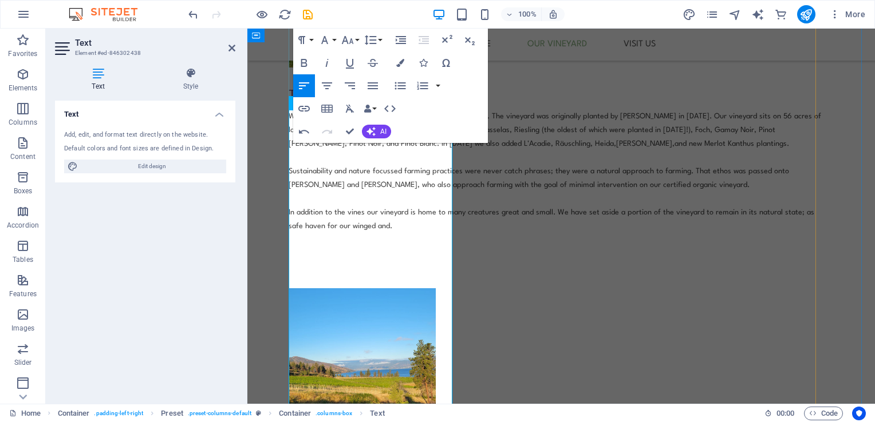
scroll to position [606, 5]
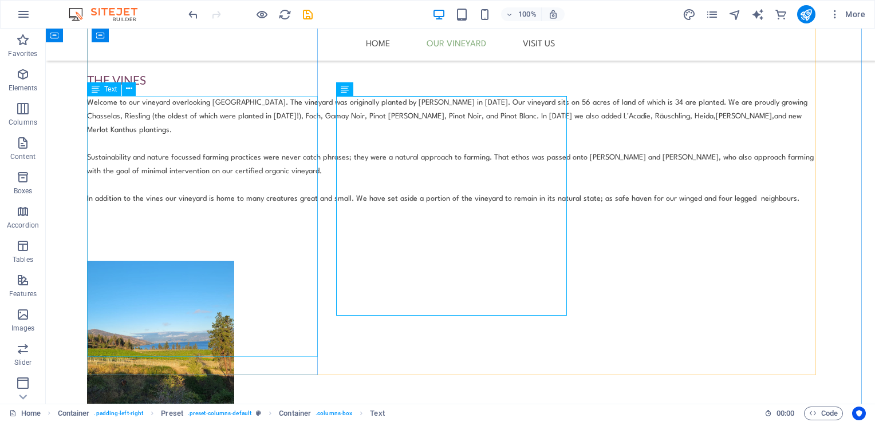
click at [271, 234] on div "Welcome to our vineyard overlooking [GEOGRAPHIC_DATA]. The vineyard was origina…" at bounding box center [455, 164] width 737 height 137
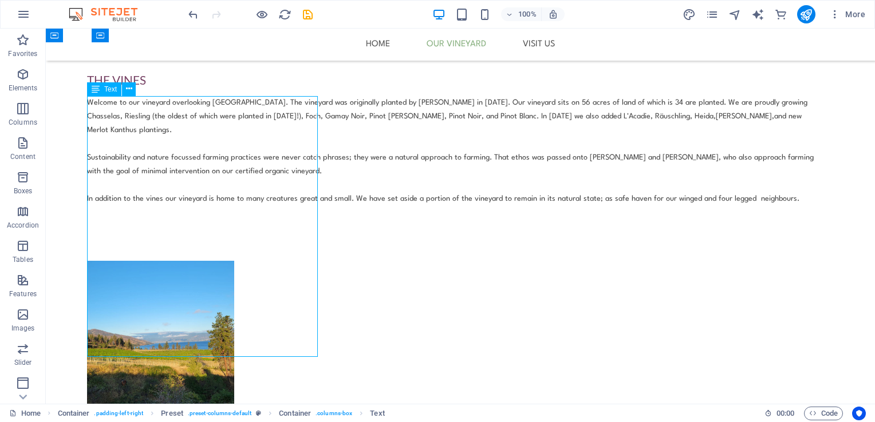
click at [153, 234] on div "Welcome to our vineyard overlooking [GEOGRAPHIC_DATA]. The vineyard was origina…" at bounding box center [455, 164] width 737 height 137
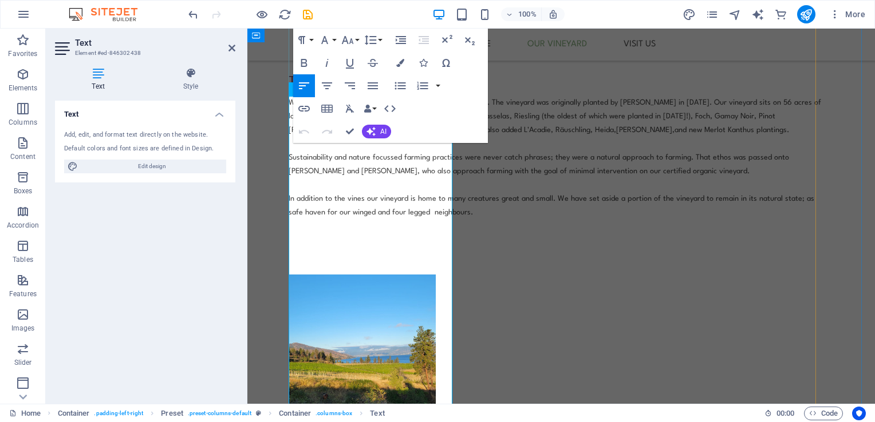
click at [342, 216] on span "In addition to the vines our vineyard is home to many creatures great and small…" at bounding box center [550, 205] width 525 height 21
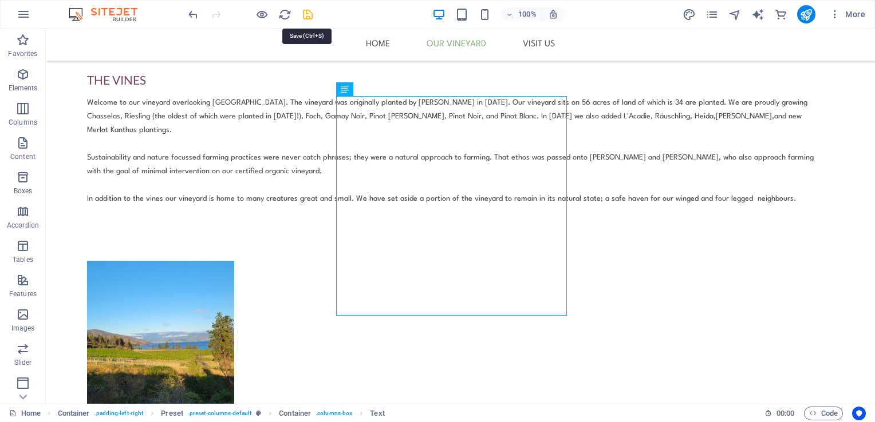
click at [307, 15] on icon "save" at bounding box center [307, 14] width 13 height 13
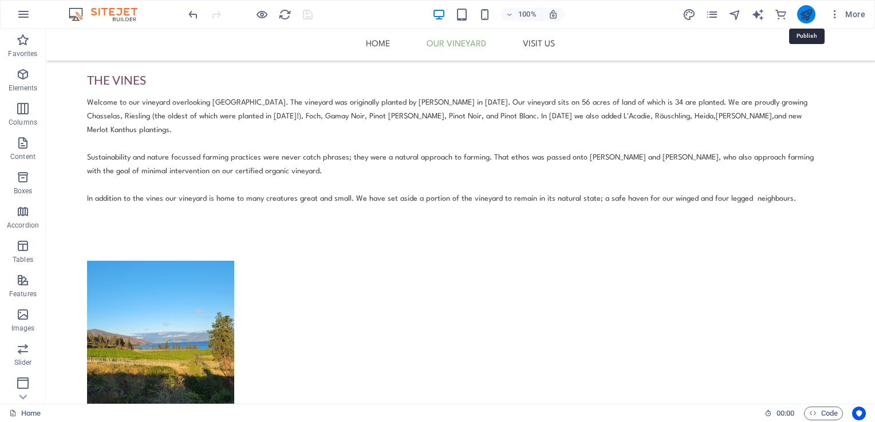
click at [808, 8] on icon "publish" at bounding box center [805, 14] width 13 height 13
